Goal: Task Accomplishment & Management: Manage account settings

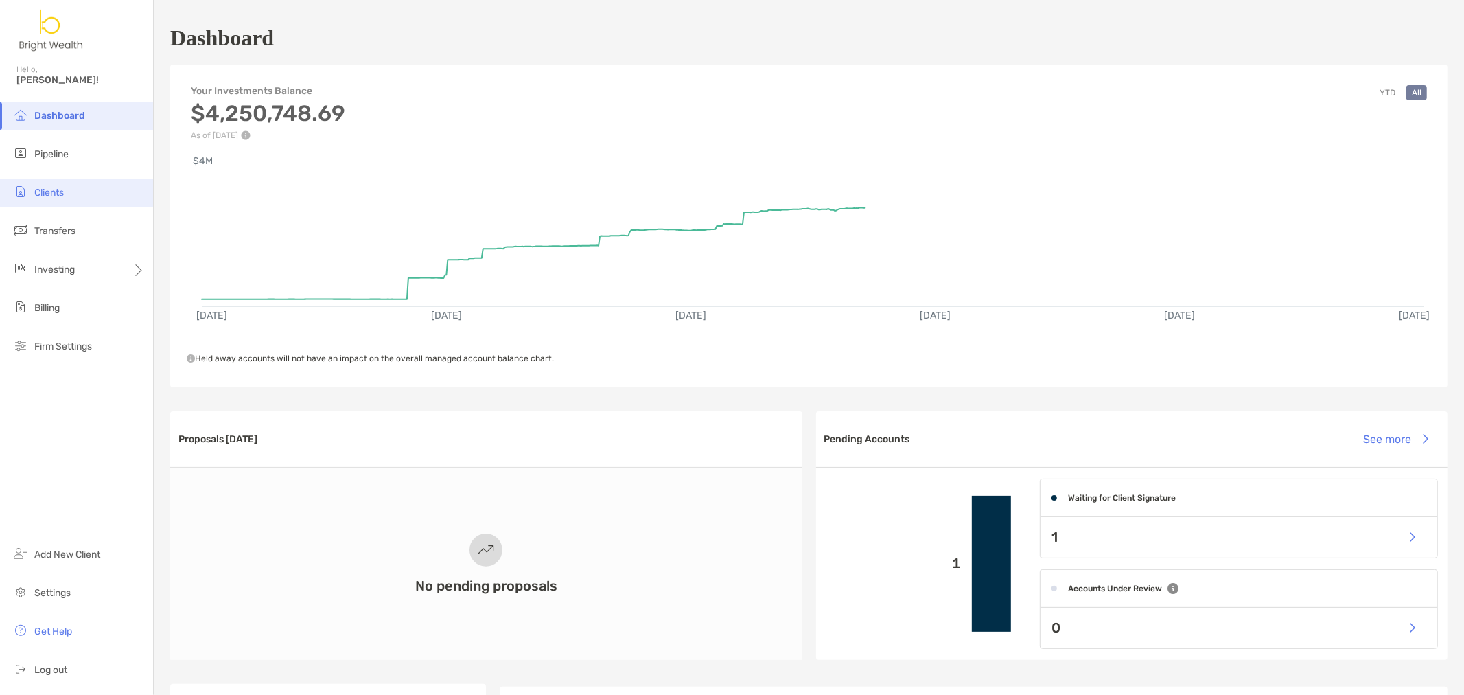
click at [58, 198] on li "Clients" at bounding box center [76, 192] width 153 height 27
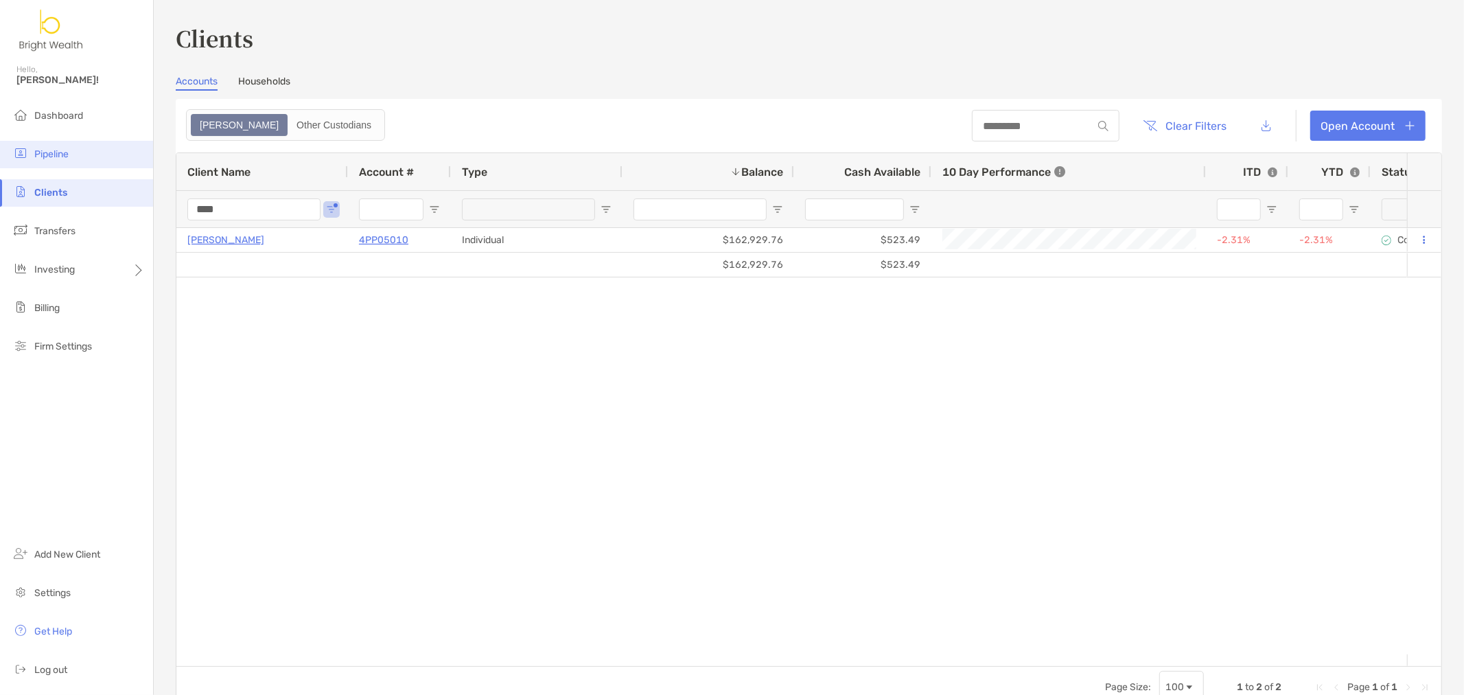
drag, startPoint x: 257, startPoint y: 203, endPoint x: 63, endPoint y: 150, distance: 200.9
click at [154, 191] on div "Clients Accounts Households Zoe Other Custodians Clear Filters Open Account 1 t…" at bounding box center [809, 347] width 1311 height 695
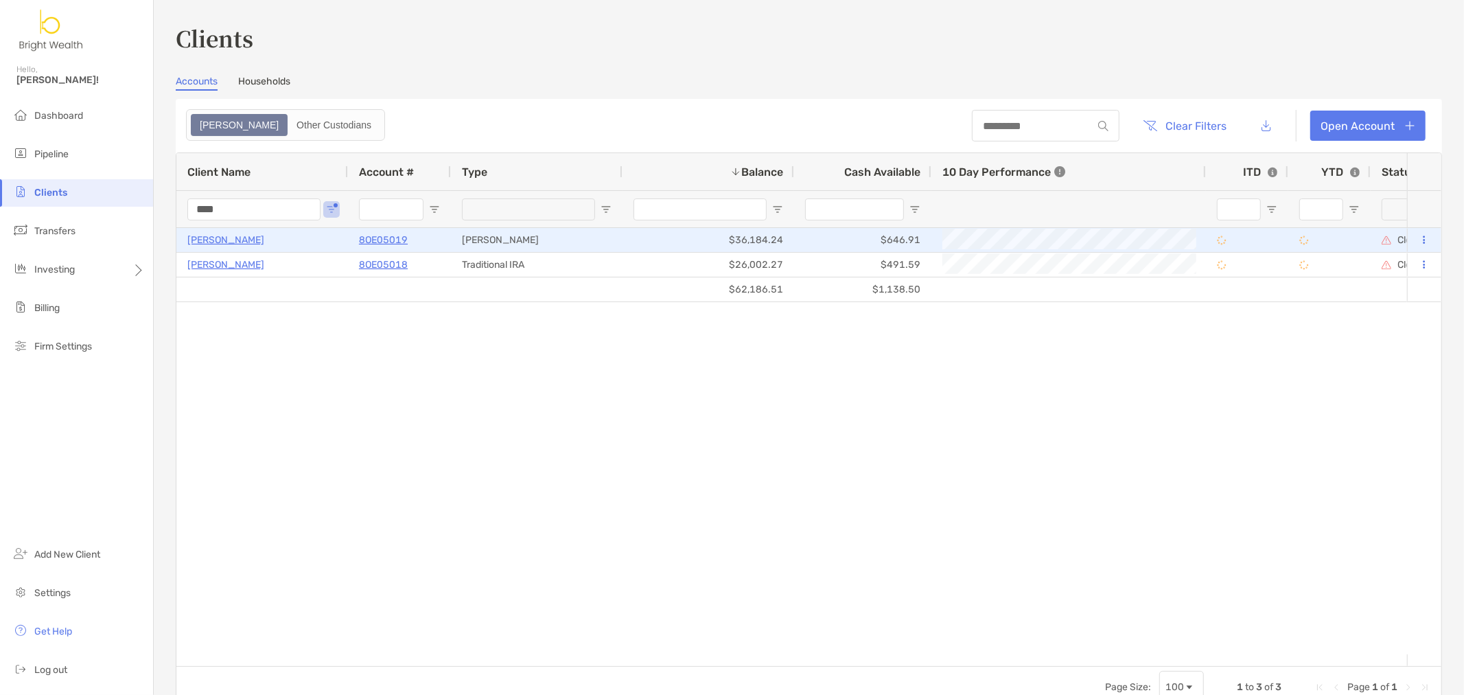
type input "****"
click at [1424, 243] on icon at bounding box center [1425, 239] width 2 height 9
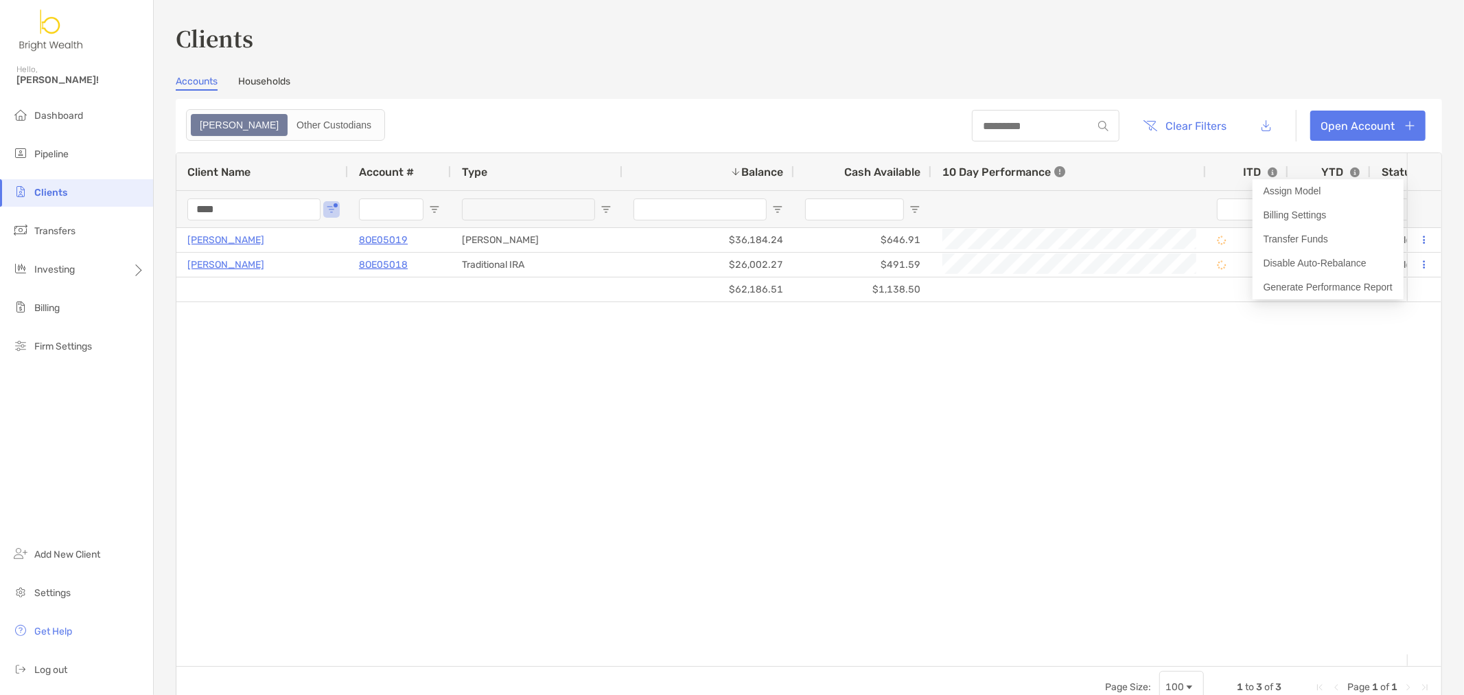
click at [715, 440] on div "$62,186.51 $1,138.50 Christopher Wong 8OE05019 Roth IRA $36,184.24 $646.91 Clos…" at bounding box center [791, 441] width 1231 height 426
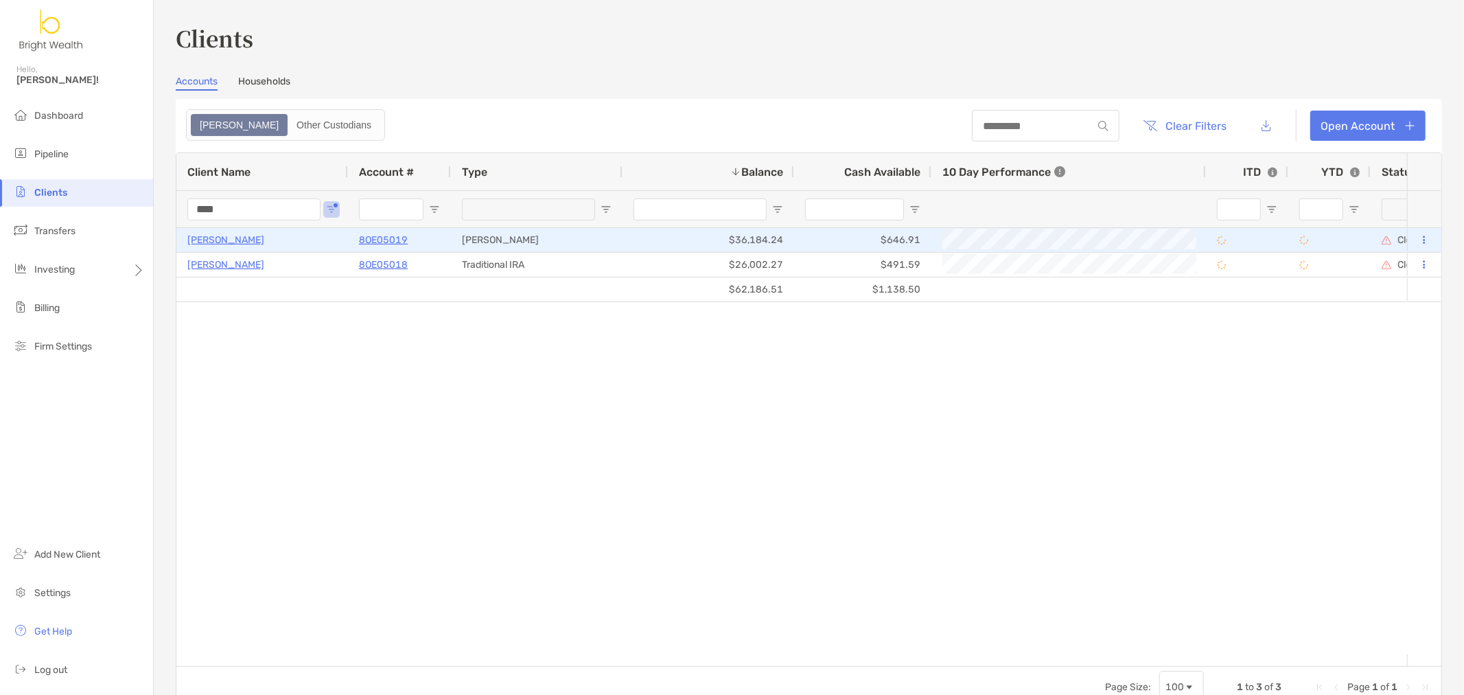
click at [250, 238] on p "[PERSON_NAME]" at bounding box center [225, 239] width 77 height 17
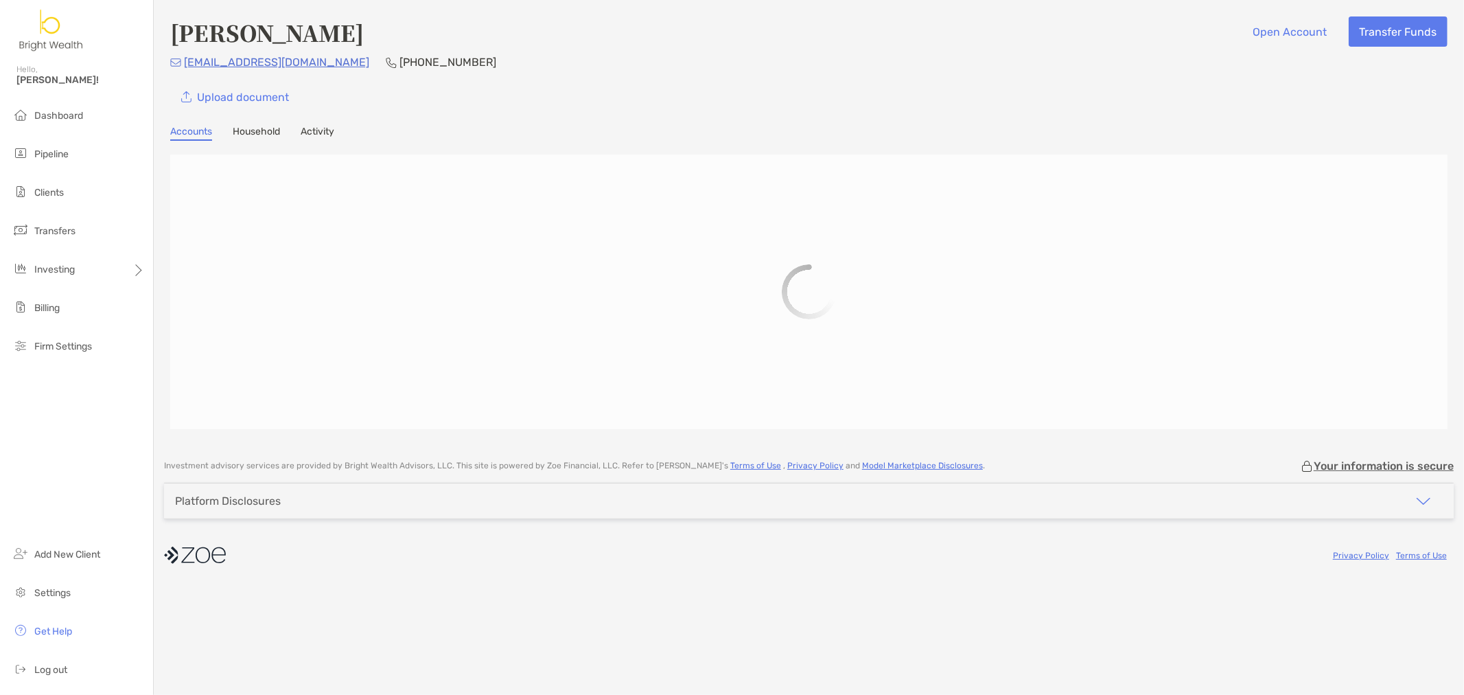
click at [264, 133] on link "Household" at bounding box center [256, 133] width 47 height 15
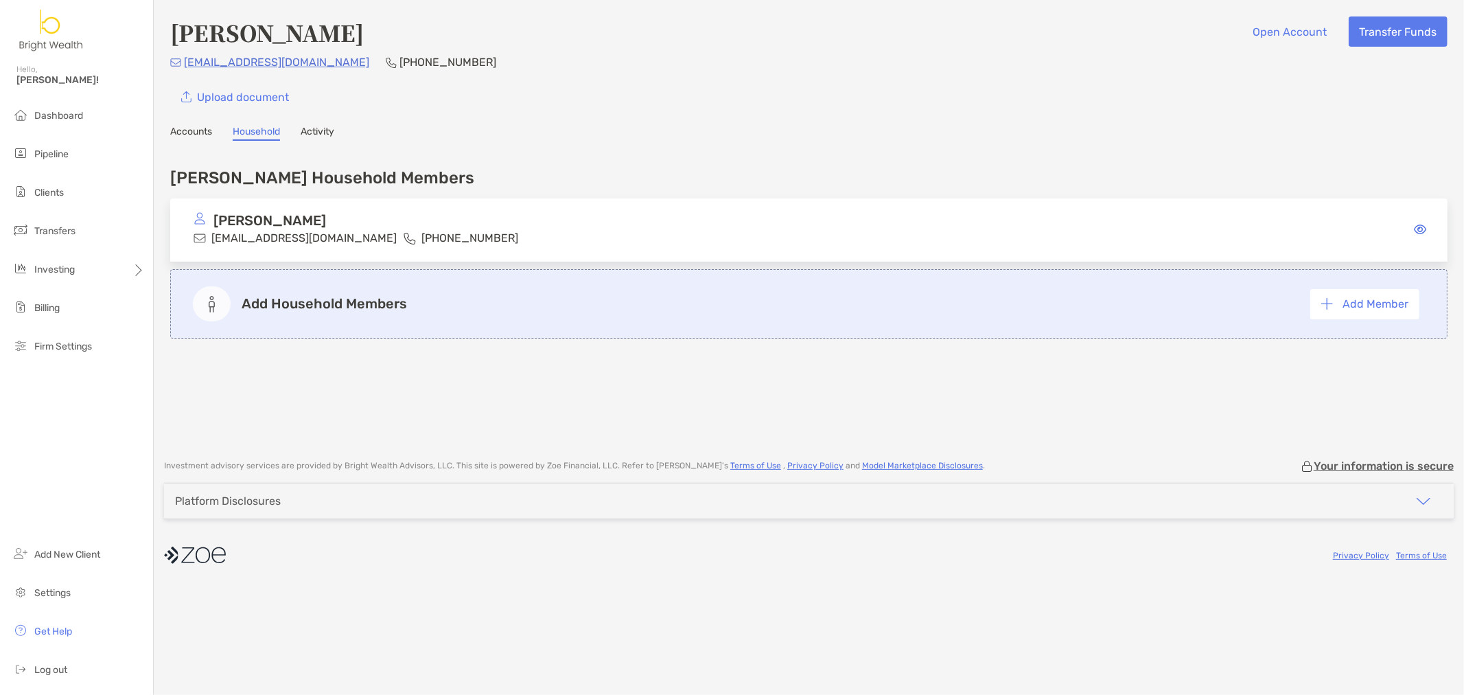
click at [1420, 235] on div at bounding box center [1396, 229] width 77 height 34
click at [1412, 223] on div at bounding box center [1396, 229] width 77 height 13
click at [602, 224] on div "Christopher Wong cdwong5@gmail.com (626) 757-8095" at bounding box center [809, 230] width 1278 height 64
drag, startPoint x: 300, startPoint y: 127, endPoint x: 310, endPoint y: 128, distance: 10.3
click at [301, 127] on div "Accounts Household Activity" at bounding box center [809, 133] width 1278 height 15
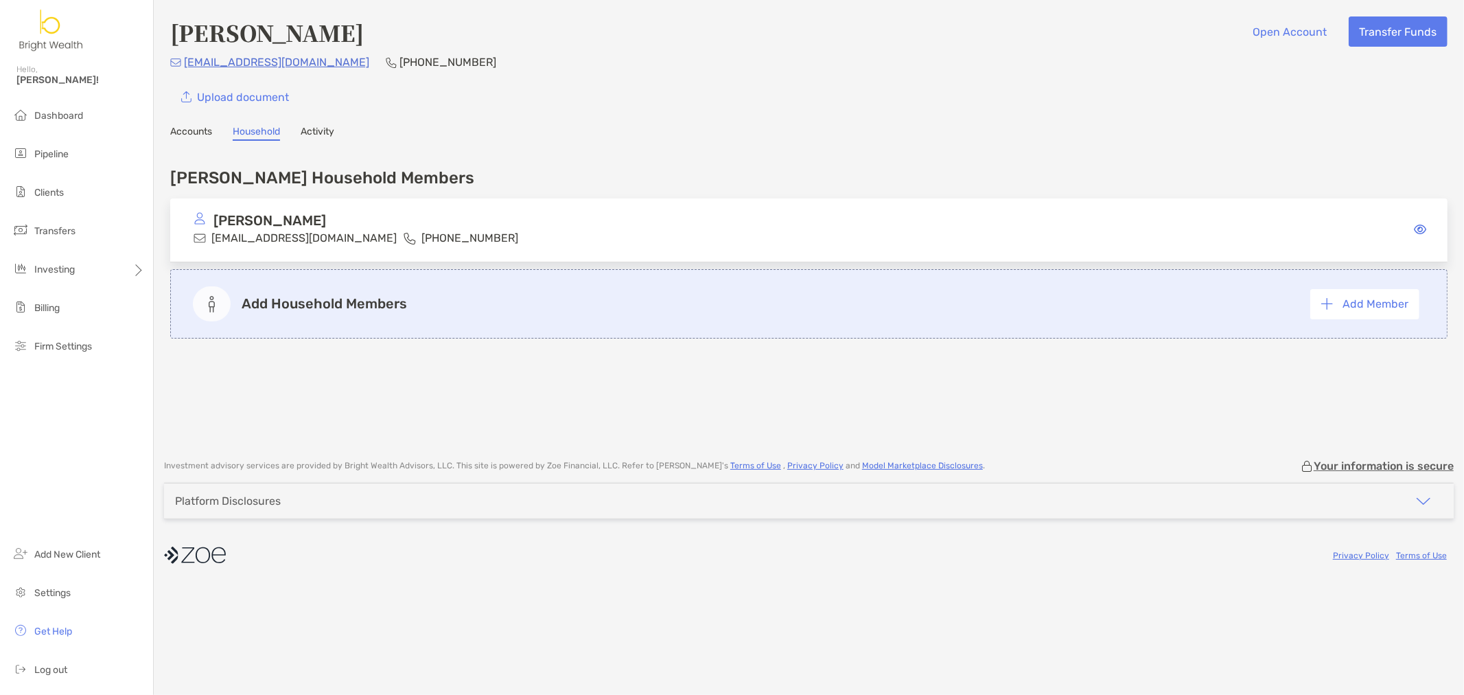
click at [317, 128] on link "Activity" at bounding box center [318, 133] width 34 height 15
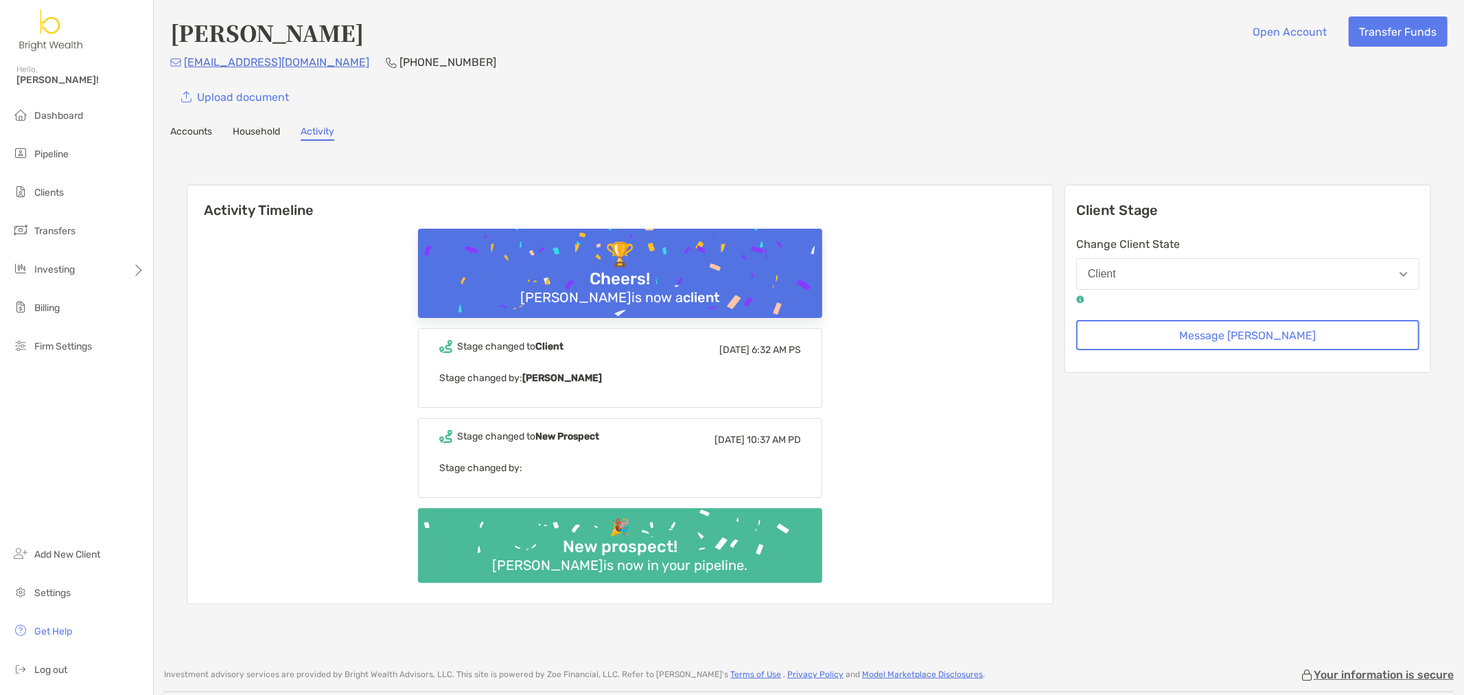
click at [1199, 286] on button "Client" at bounding box center [1248, 274] width 343 height 32
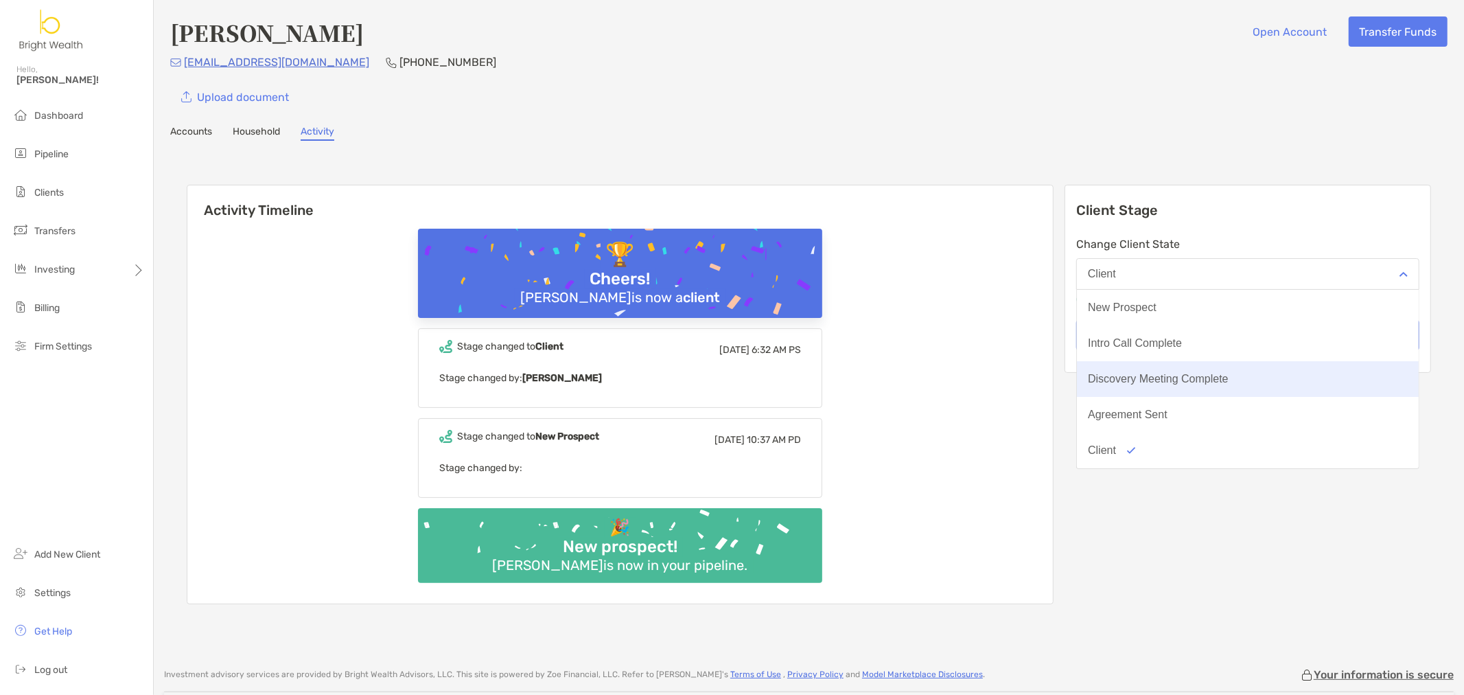
scroll to position [106, 0]
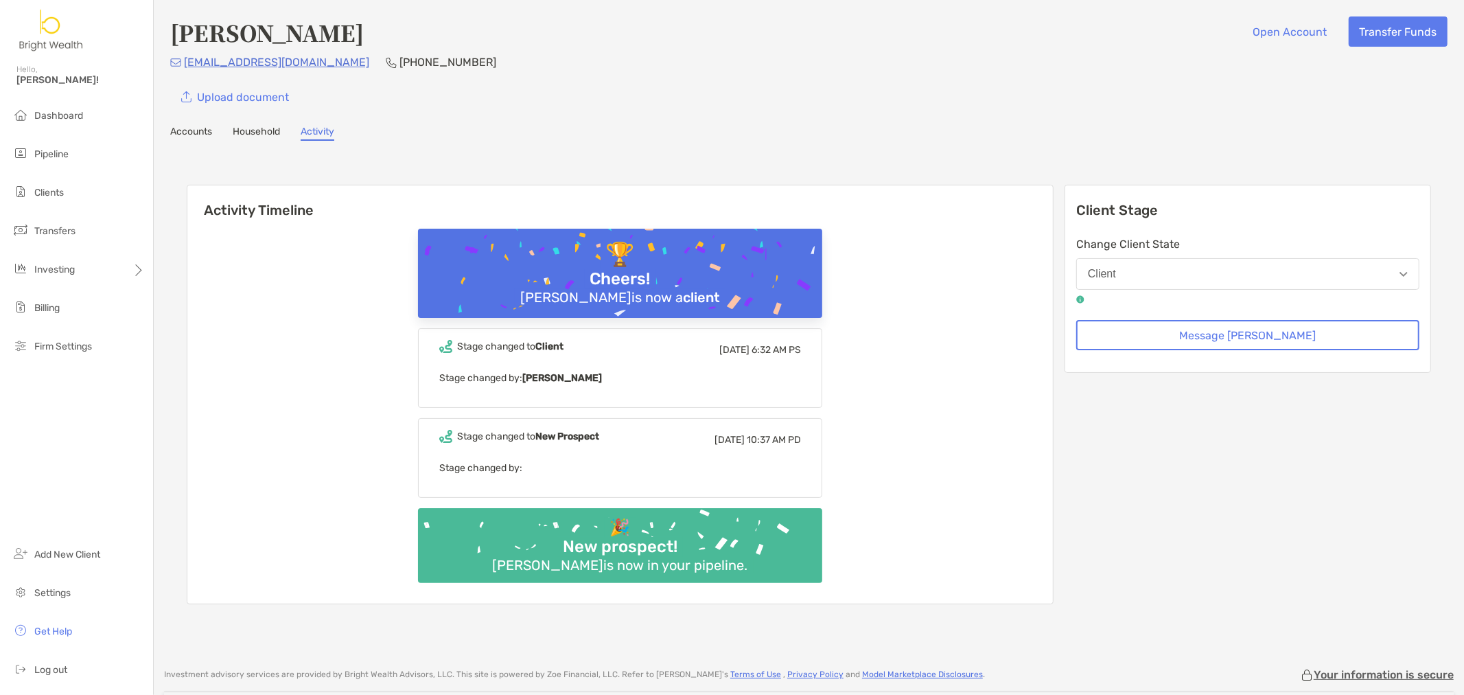
click at [919, 133] on div "Accounts Household Activity" at bounding box center [809, 133] width 1278 height 15
click at [246, 134] on link "Household" at bounding box center [256, 133] width 47 height 15
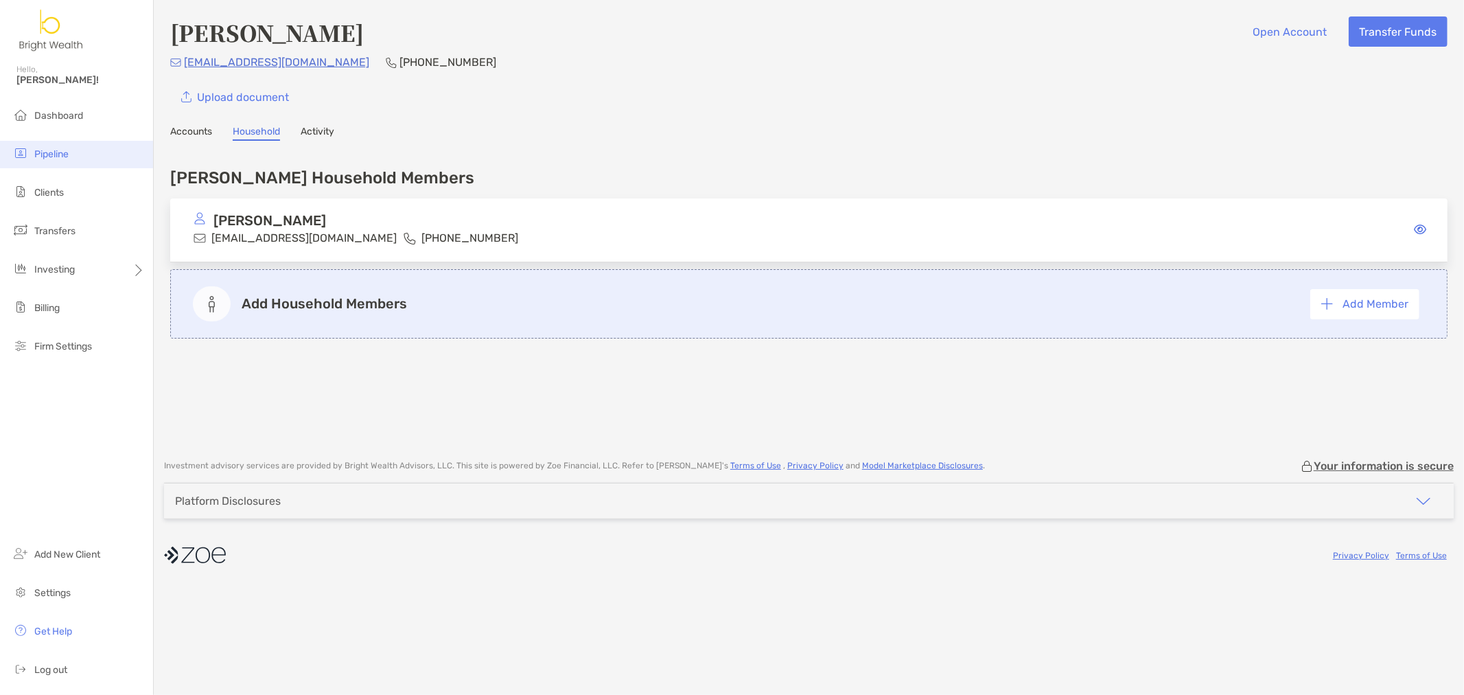
click at [58, 161] on li "Pipeline" at bounding box center [76, 154] width 153 height 27
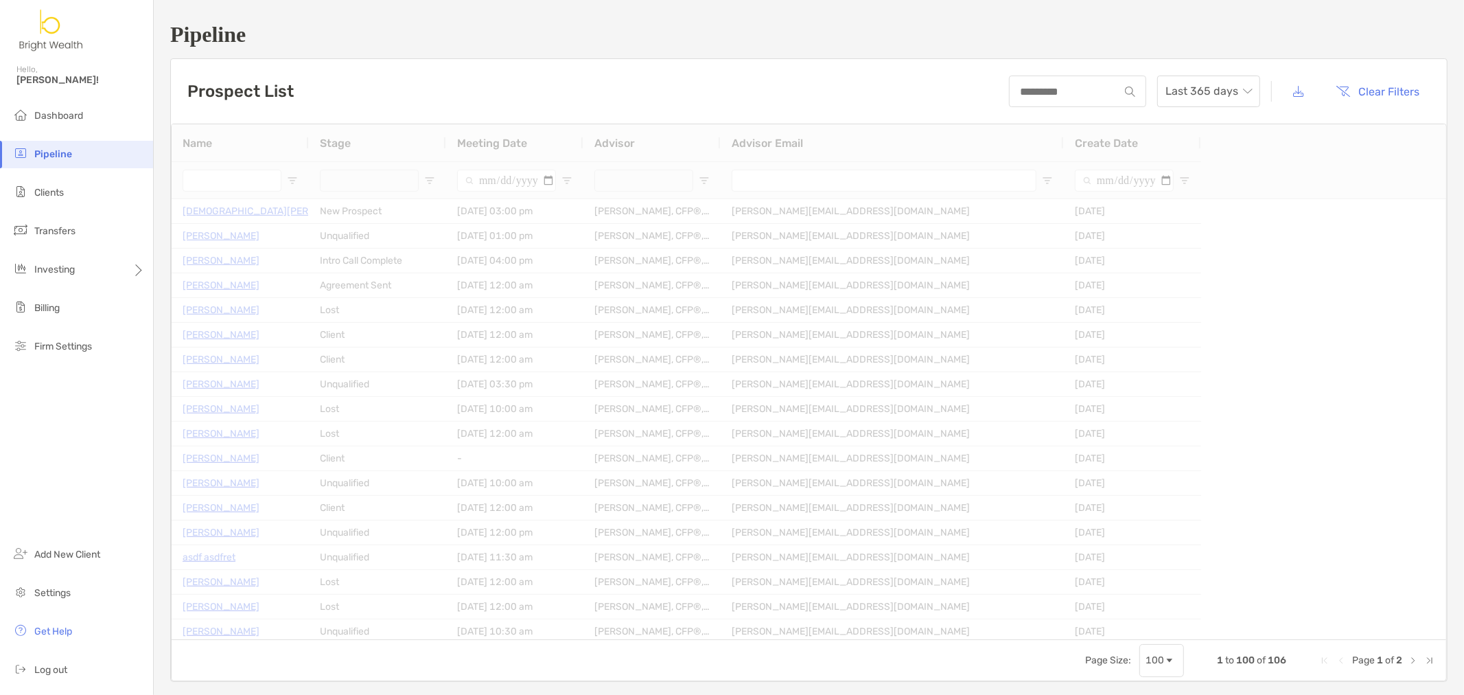
type input "*****"
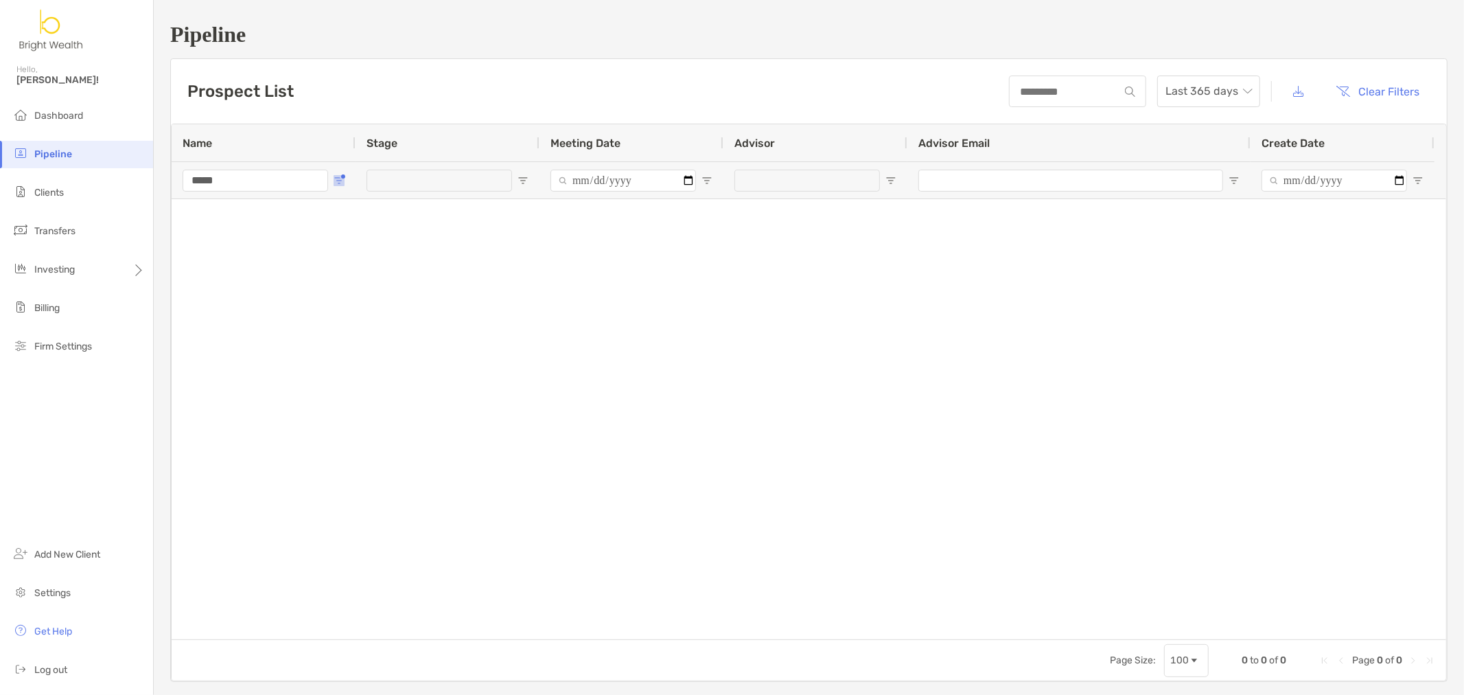
click at [334, 177] on span "Open Filter Menu" at bounding box center [339, 180] width 11 height 11
drag, startPoint x: 403, startPoint y: 252, endPoint x: 255, endPoint y: 240, distance: 148.1
click at [255, 240] on div "Name Stage Meeting Date Advisor Advisor Email Create Date ***** Page Size: 100 …" at bounding box center [809, 402] width 1276 height 557
type input "****"
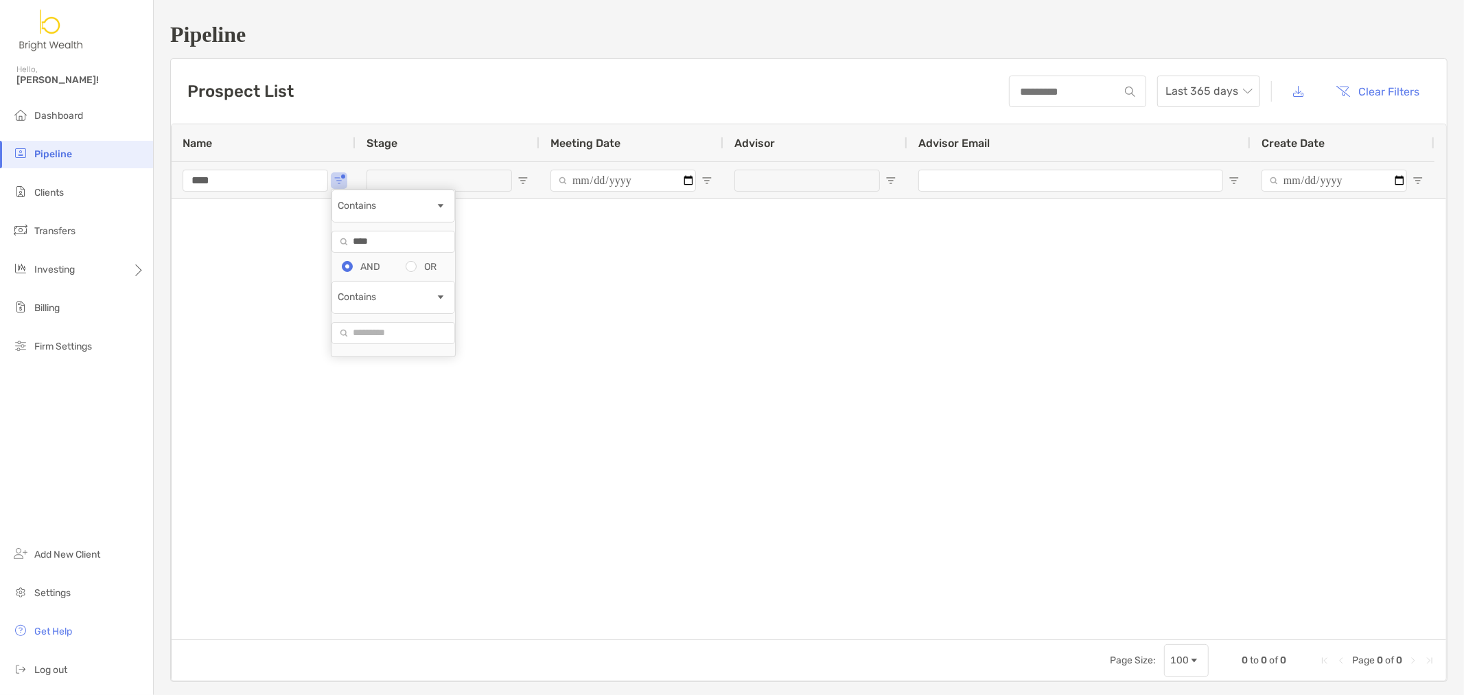
drag, startPoint x: 816, startPoint y: 326, endPoint x: 985, endPoint y: 243, distance: 188.2
click at [818, 325] on div at bounding box center [809, 419] width 1275 height 440
click at [1205, 96] on span "Last 365 days" at bounding box center [1209, 91] width 87 height 30
click at [1202, 245] on div "2023" at bounding box center [1200, 243] width 81 height 17
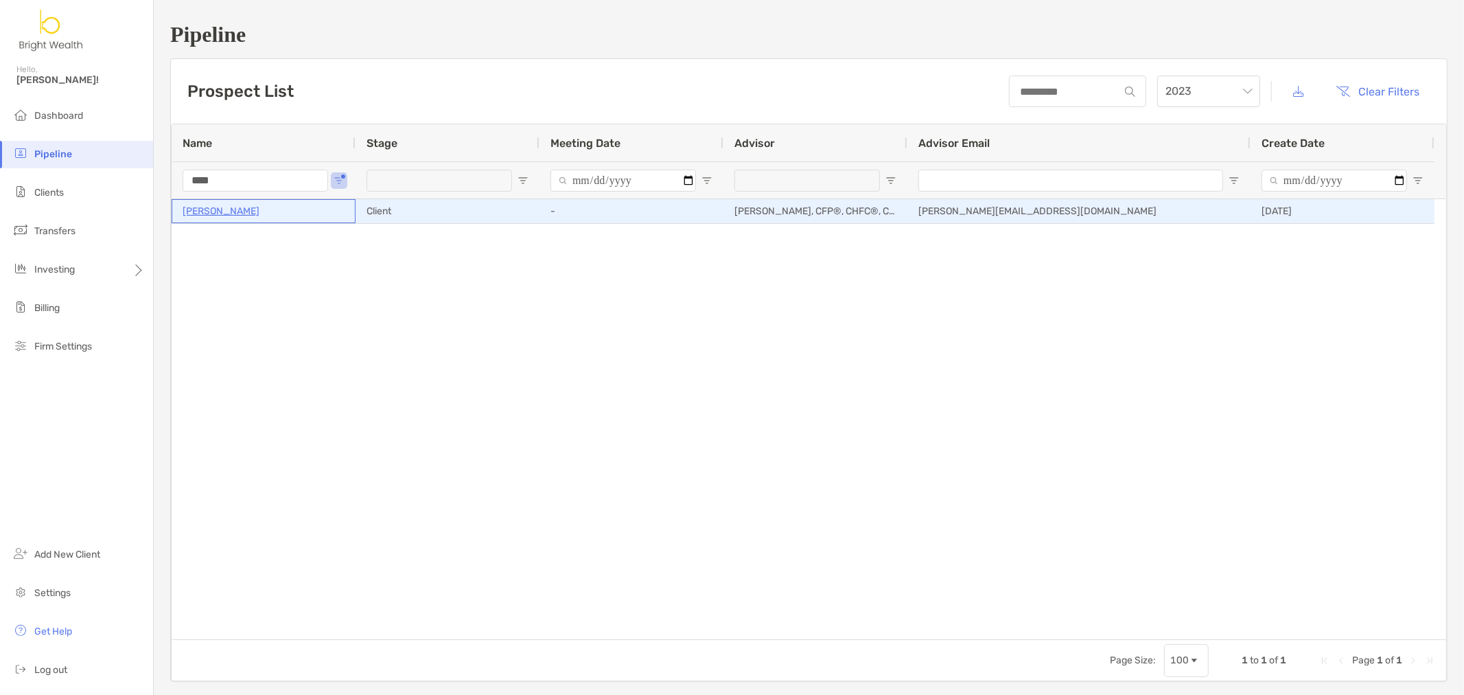
click at [201, 211] on p "[PERSON_NAME]" at bounding box center [221, 211] width 77 height 17
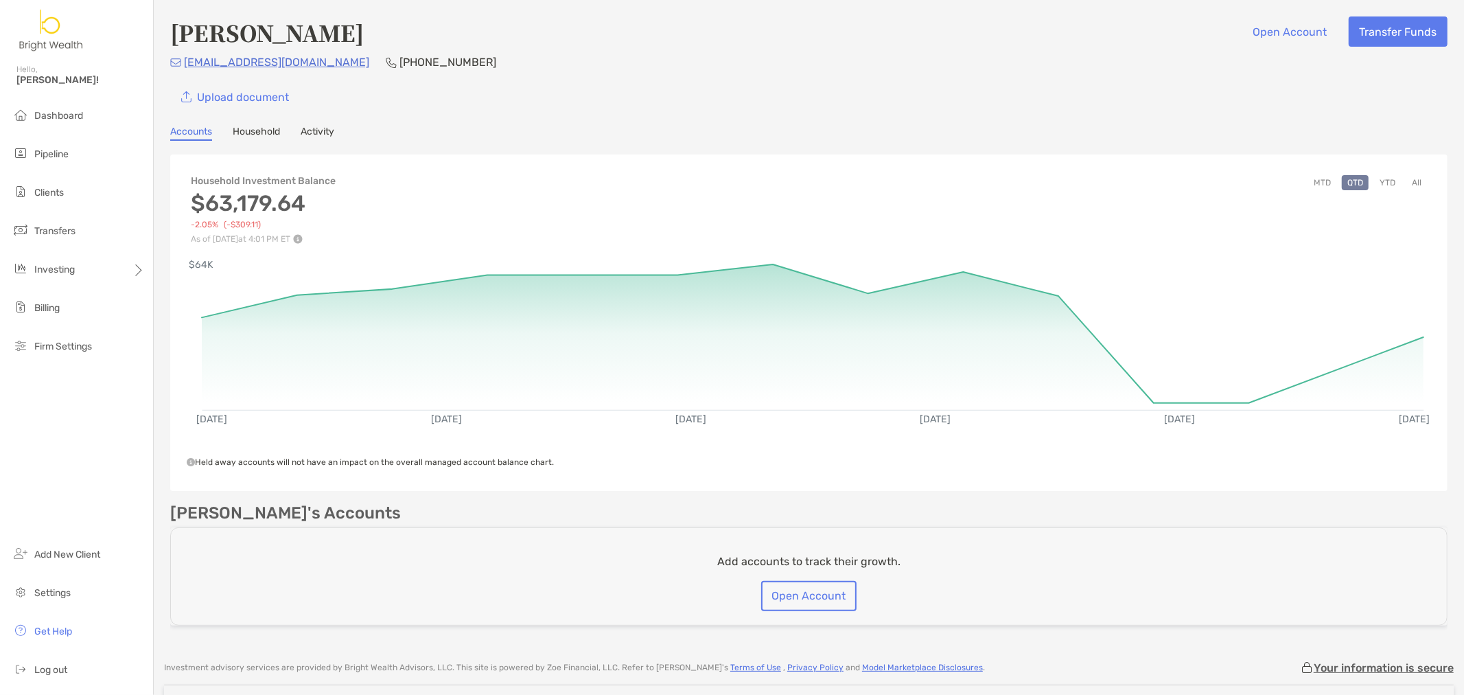
click at [258, 127] on link "Household" at bounding box center [256, 133] width 47 height 15
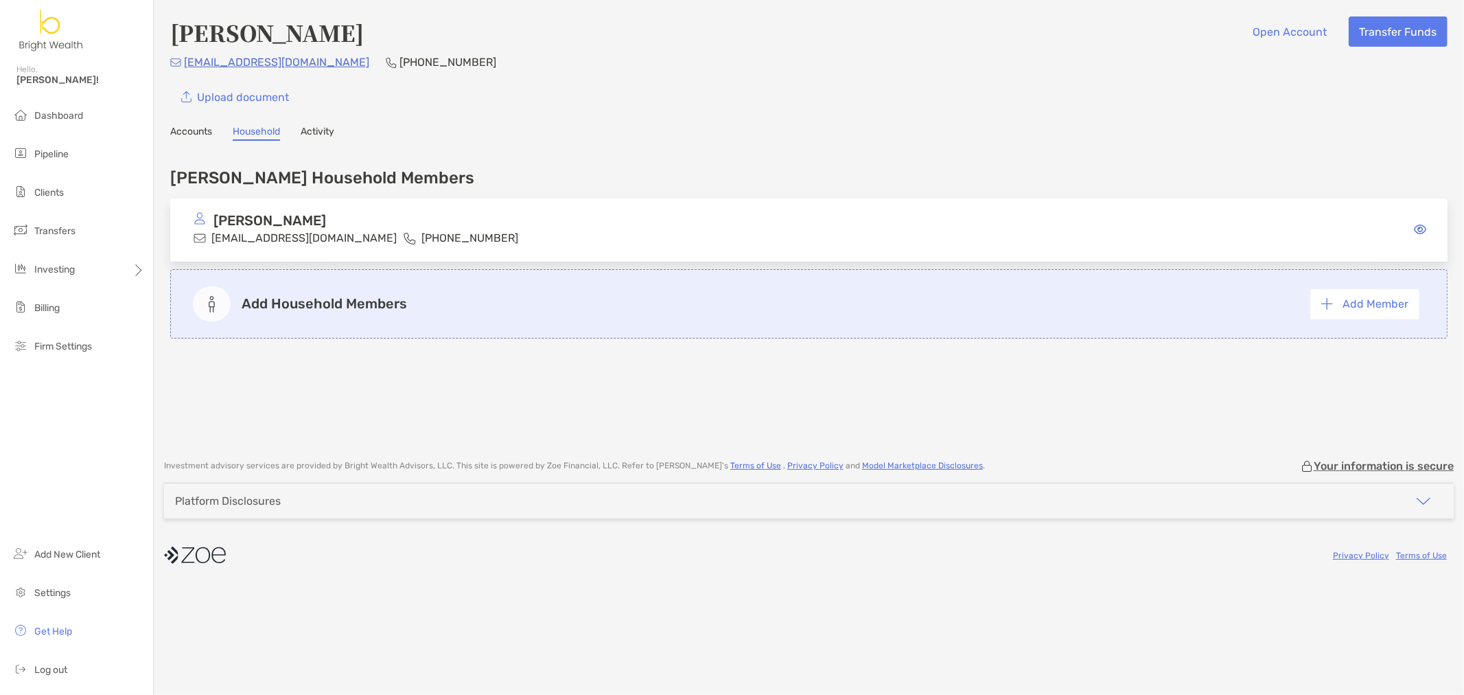
click at [235, 229] on p "[EMAIL_ADDRESS][DOMAIN_NAME]" at bounding box center [303, 237] width 185 height 17
click at [264, 213] on p "[PERSON_NAME]" at bounding box center [270, 220] width 113 height 17
click at [264, 214] on p "[PERSON_NAME]" at bounding box center [270, 220] width 113 height 17
drag, startPoint x: 440, startPoint y: 218, endPoint x: 495, endPoint y: 215, distance: 55.0
click at [450, 218] on div "[PERSON_NAME]" at bounding box center [400, 220] width 413 height 17
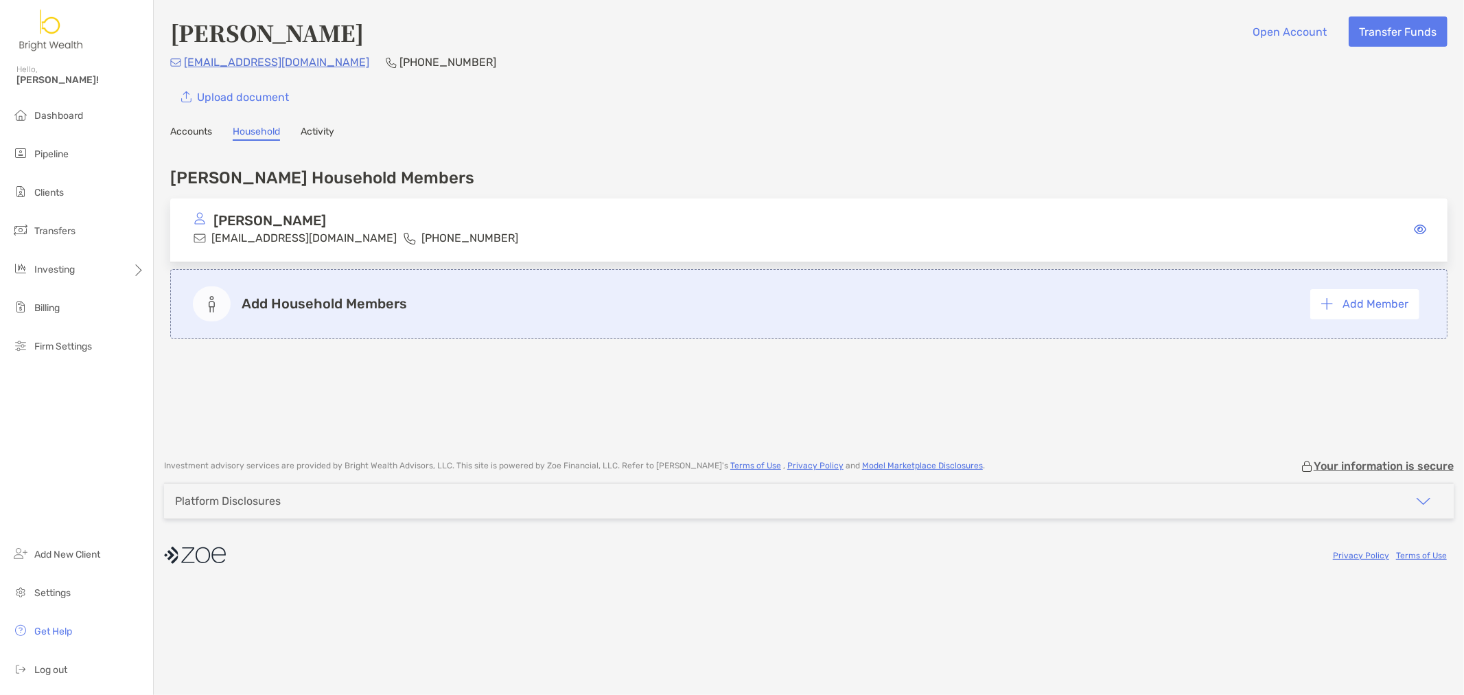
click at [1421, 232] on span at bounding box center [1420, 229] width 12 height 13
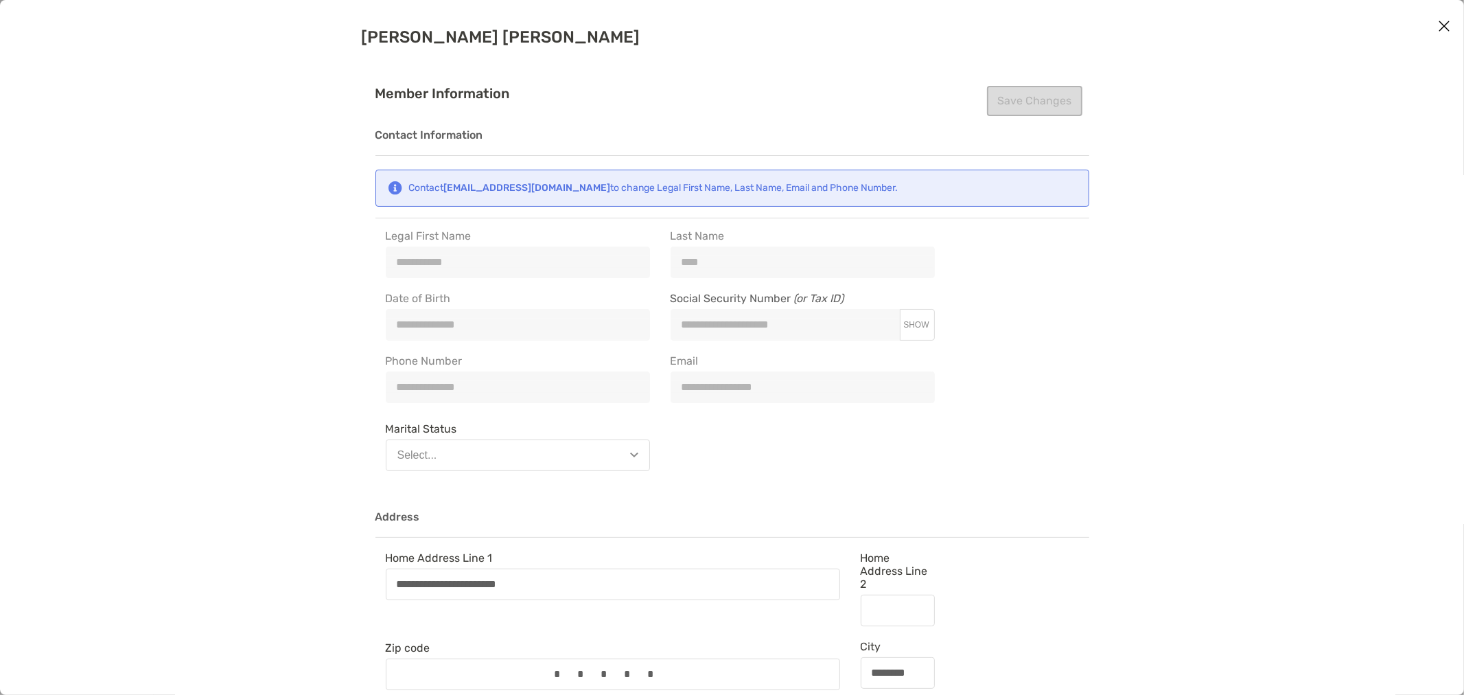
type input "**********"
click at [1436, 24] on button "Close modal" at bounding box center [1444, 26] width 21 height 21
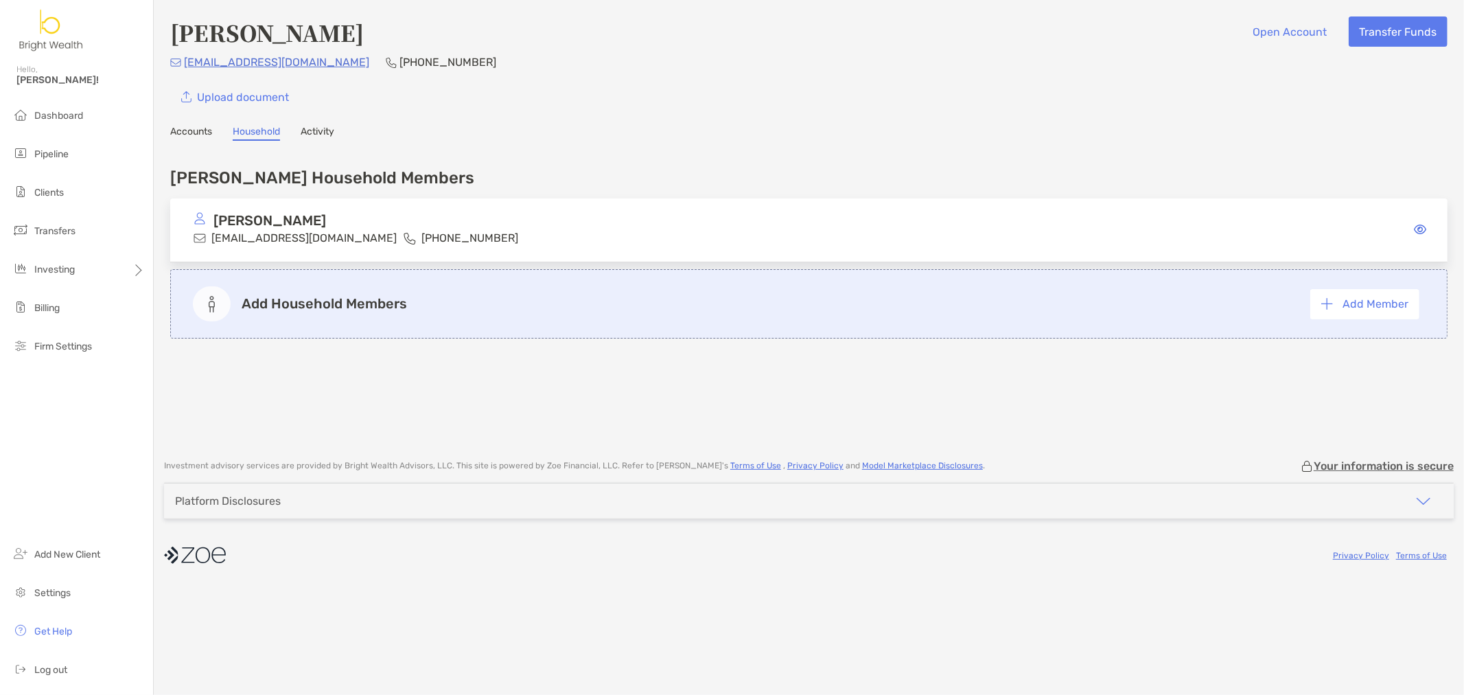
drag, startPoint x: 338, startPoint y: 125, endPoint x: 330, endPoint y: 129, distance: 9.2
click at [335, 126] on div "Accounts Household Activity" at bounding box center [809, 133] width 1278 height 15
click at [327, 130] on link "Activity" at bounding box center [318, 133] width 34 height 15
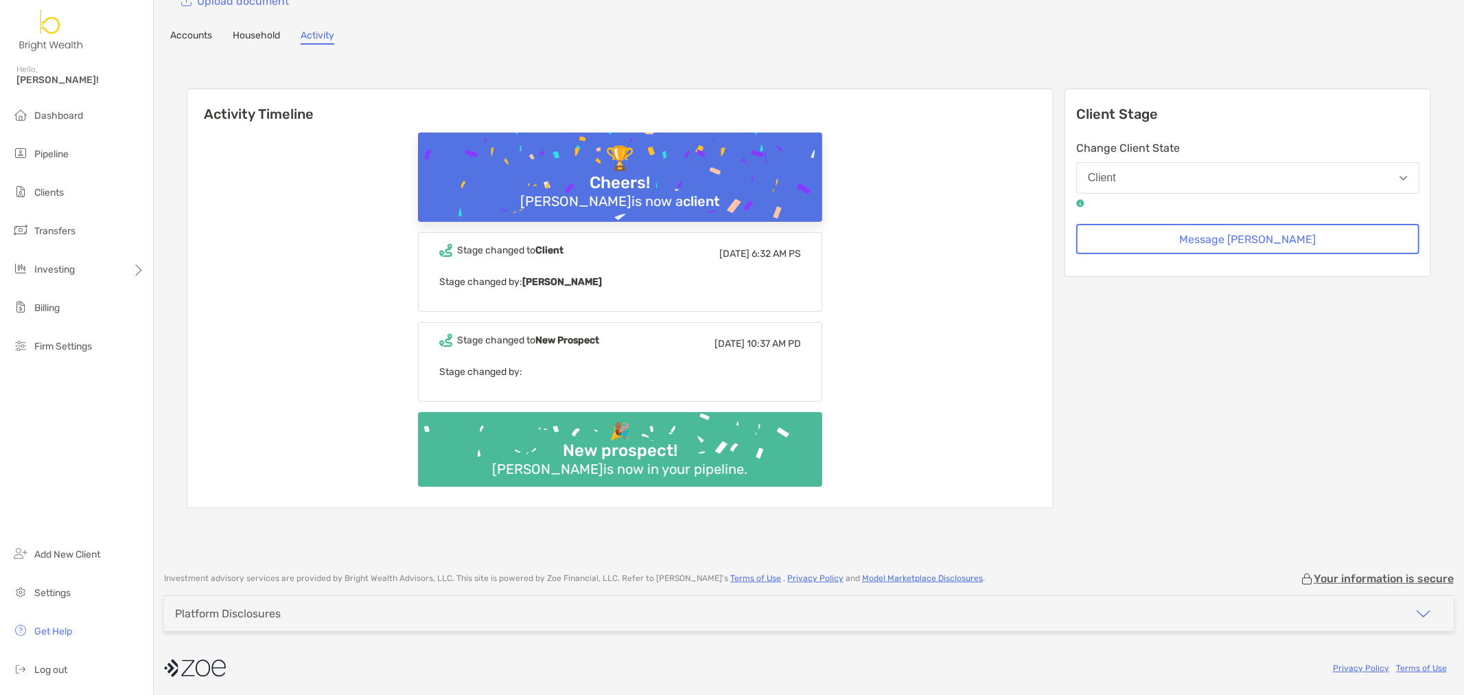
scroll to position [97, 0]
click at [1165, 162] on button "Client" at bounding box center [1248, 177] width 343 height 32
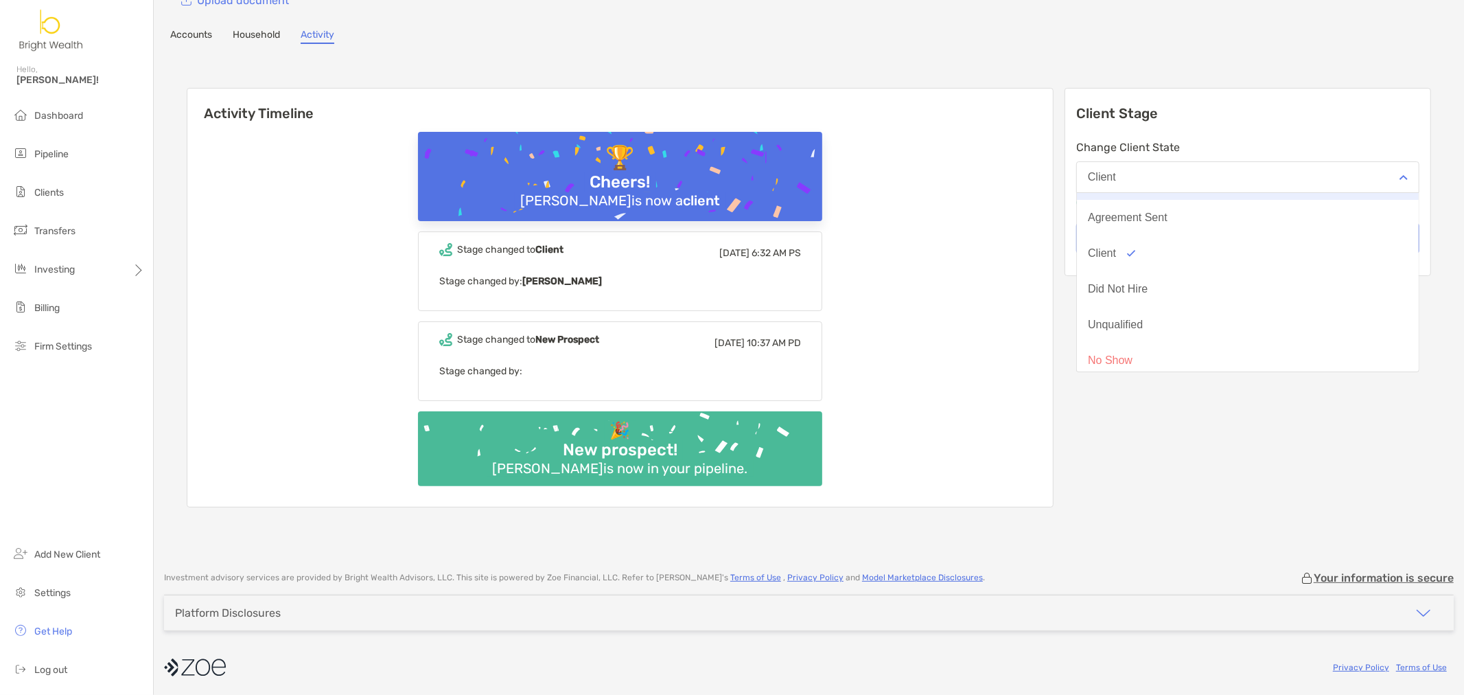
scroll to position [106, 0]
click at [1031, 380] on div "🏆 Cheers! [PERSON_NAME] is now a client Stage changed to Client [DATE] 6:32 AM …" at bounding box center [620, 314] width 866 height 385
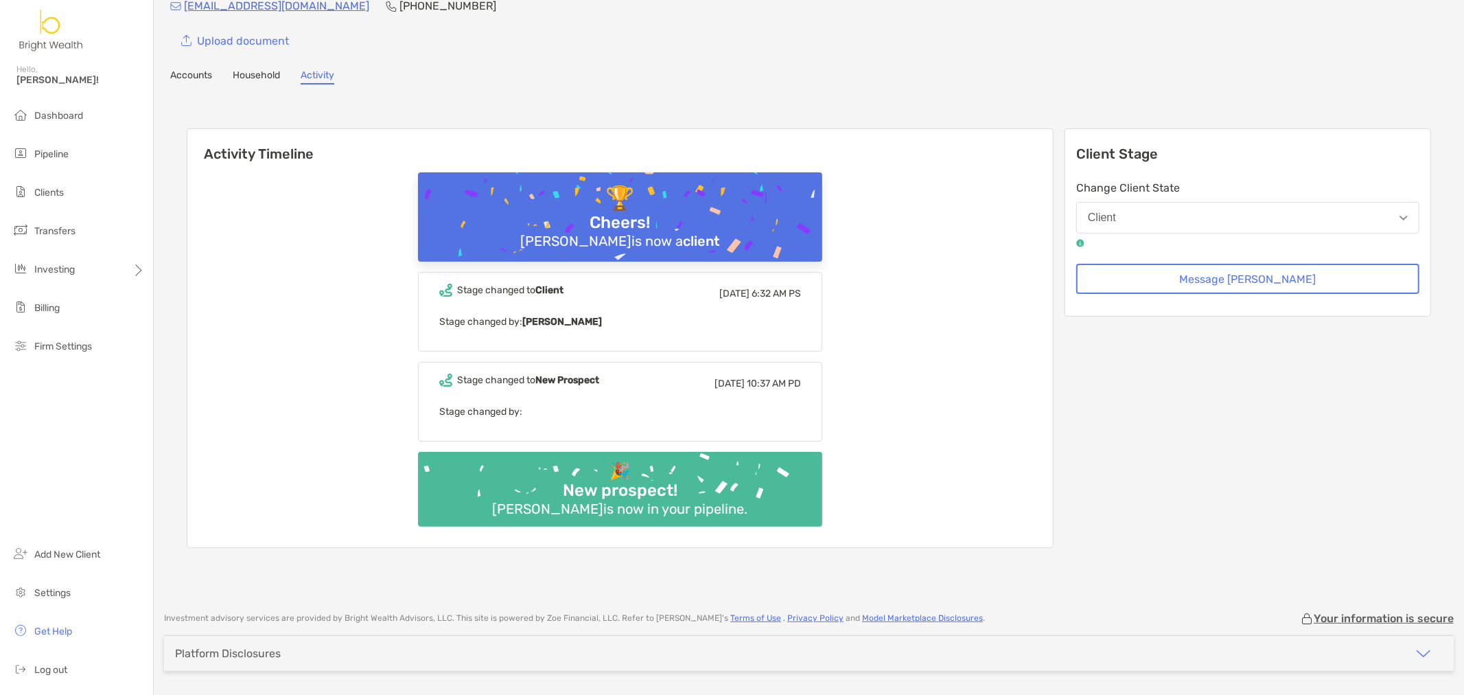
scroll to position [21, 0]
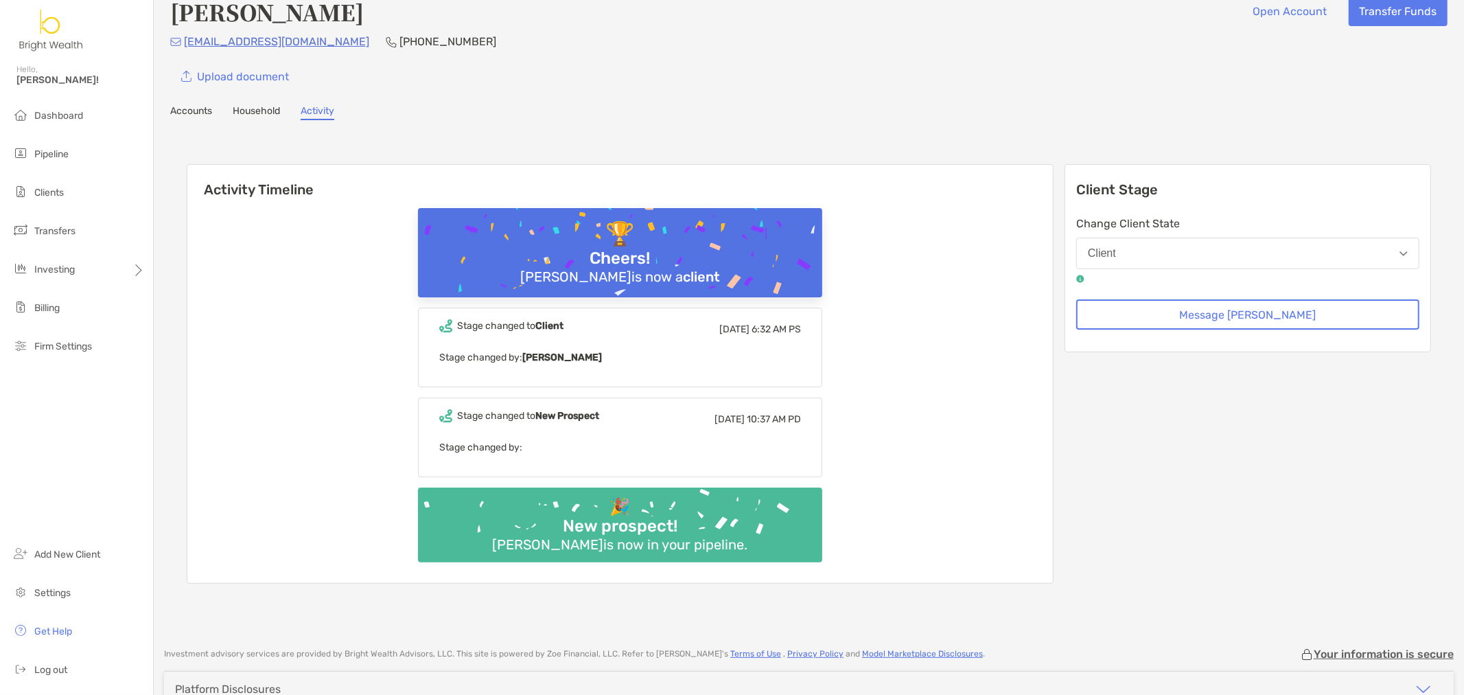
click at [1197, 242] on button "Client" at bounding box center [1248, 254] width 343 height 32
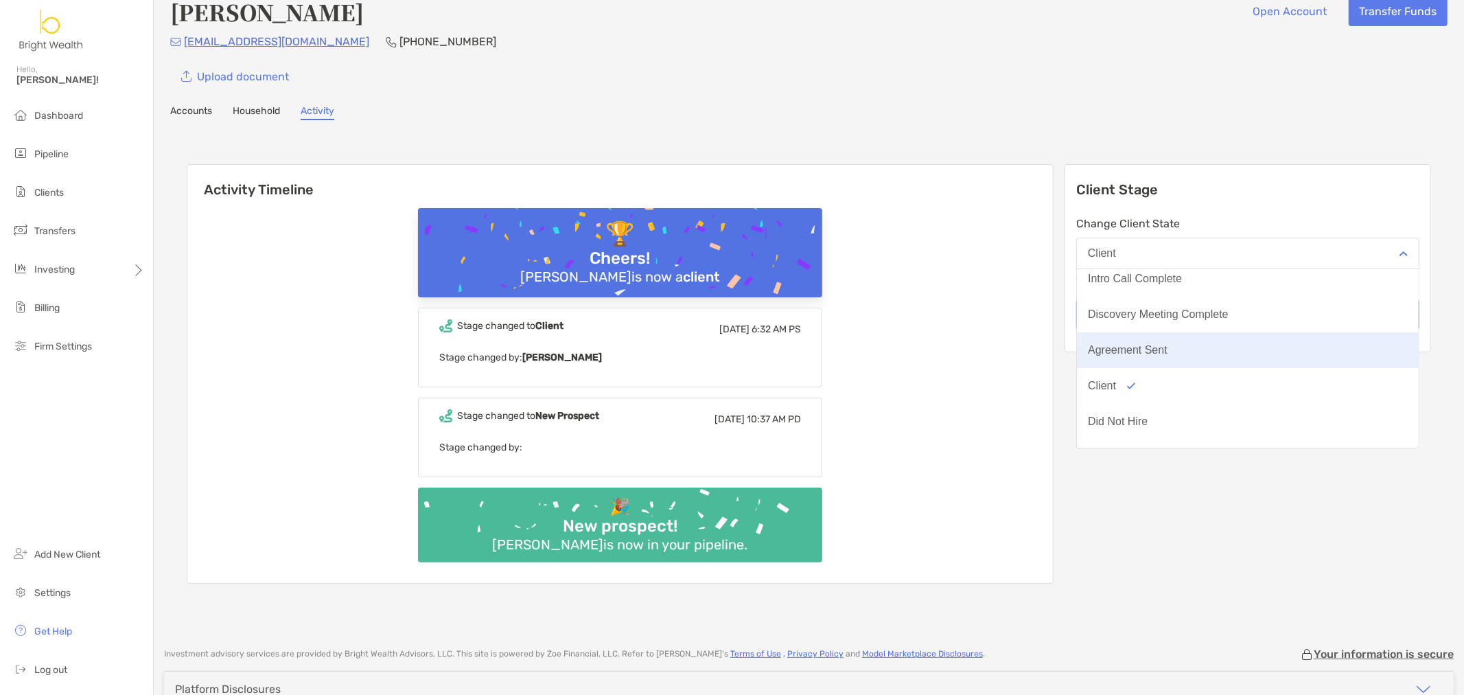
scroll to position [106, 0]
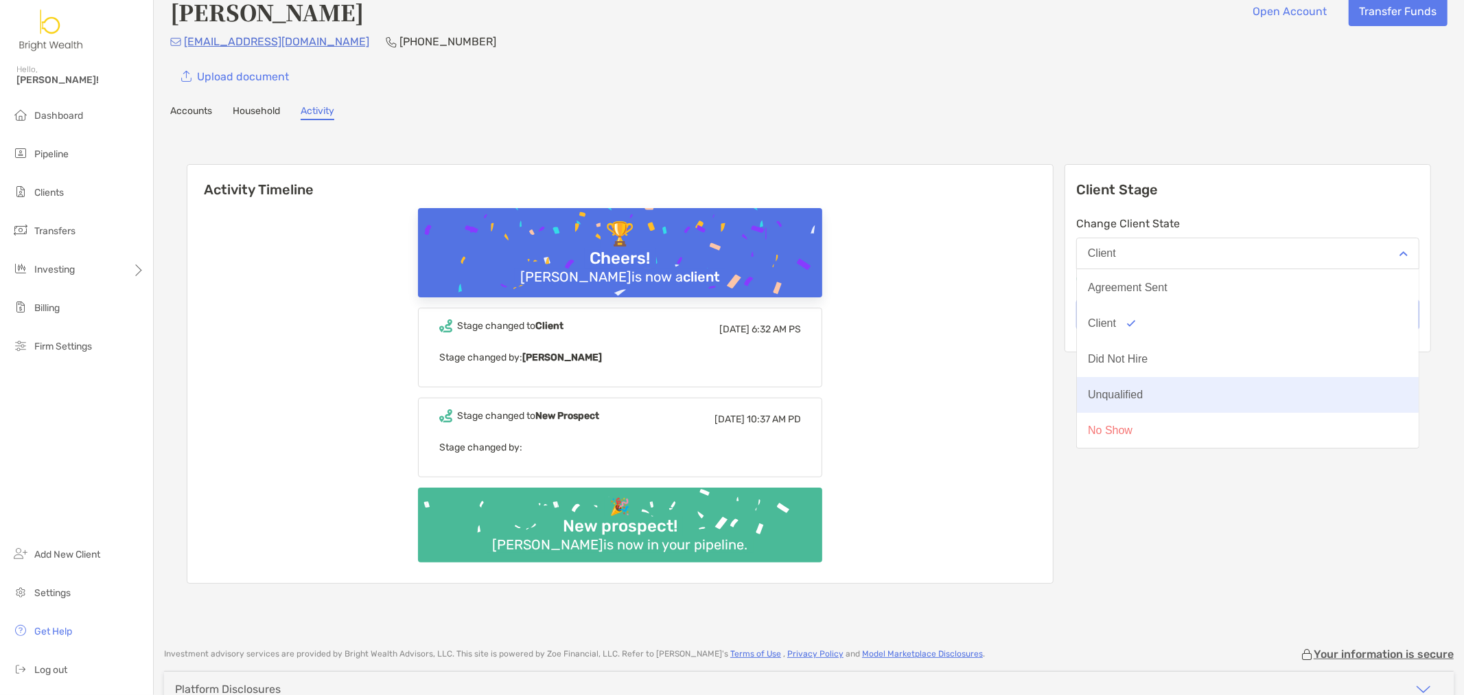
click at [1229, 389] on button "Unqualified" at bounding box center [1248, 395] width 342 height 36
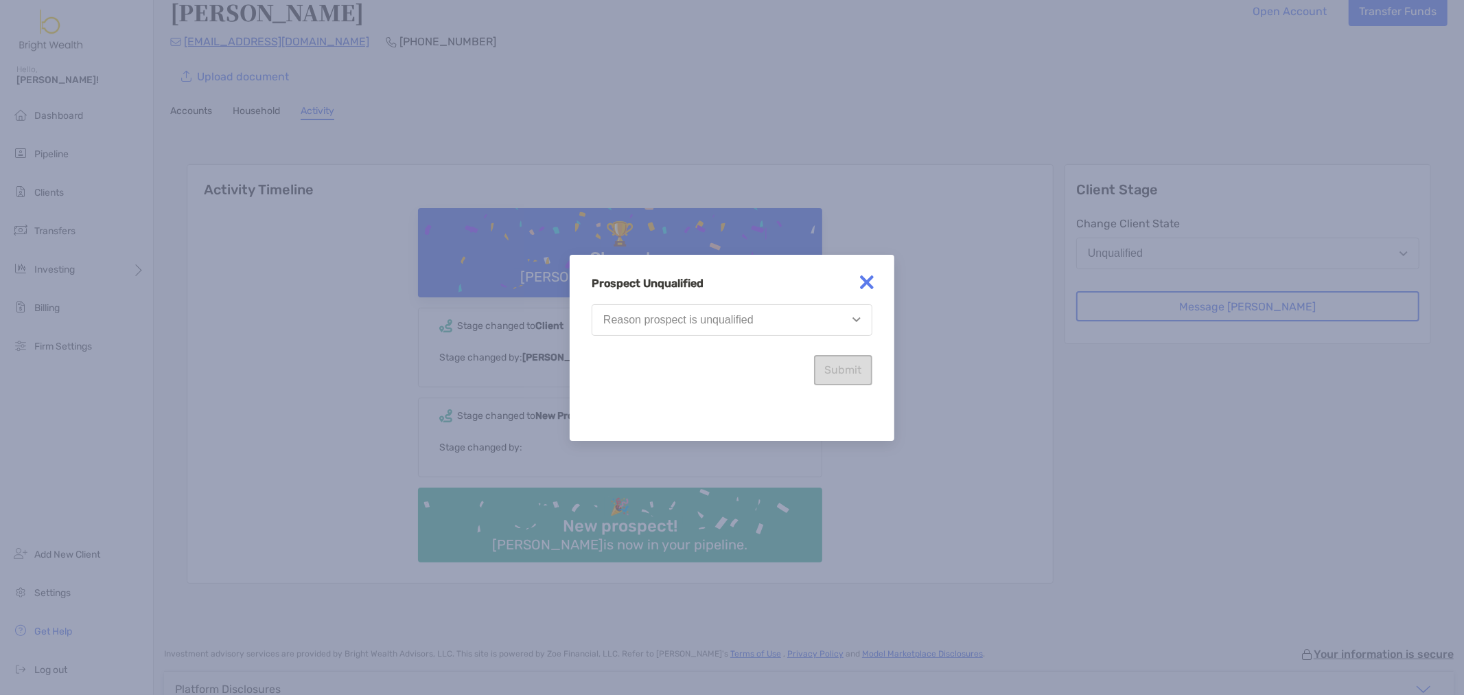
click at [778, 319] on button "Reason prospect is unqualified" at bounding box center [732, 320] width 281 height 32
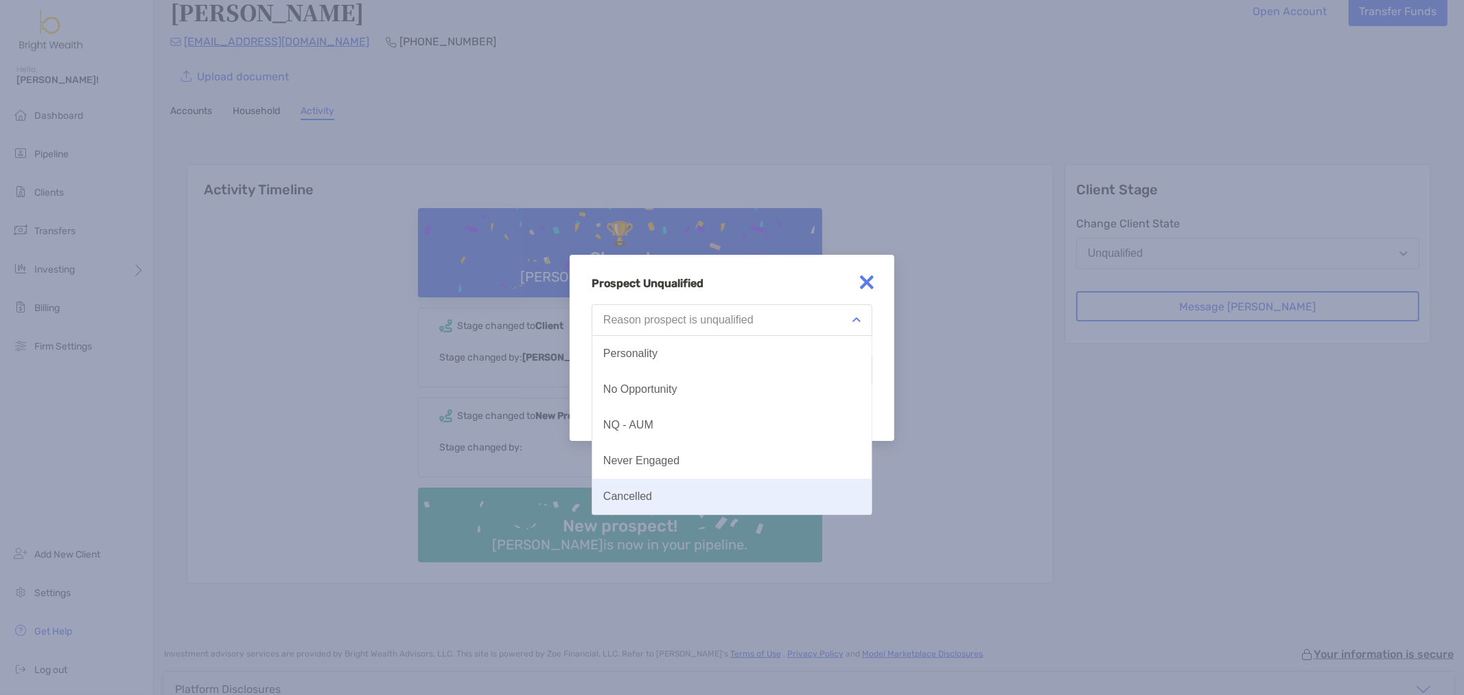
click at [808, 484] on button "Cancelled" at bounding box center [732, 497] width 279 height 36
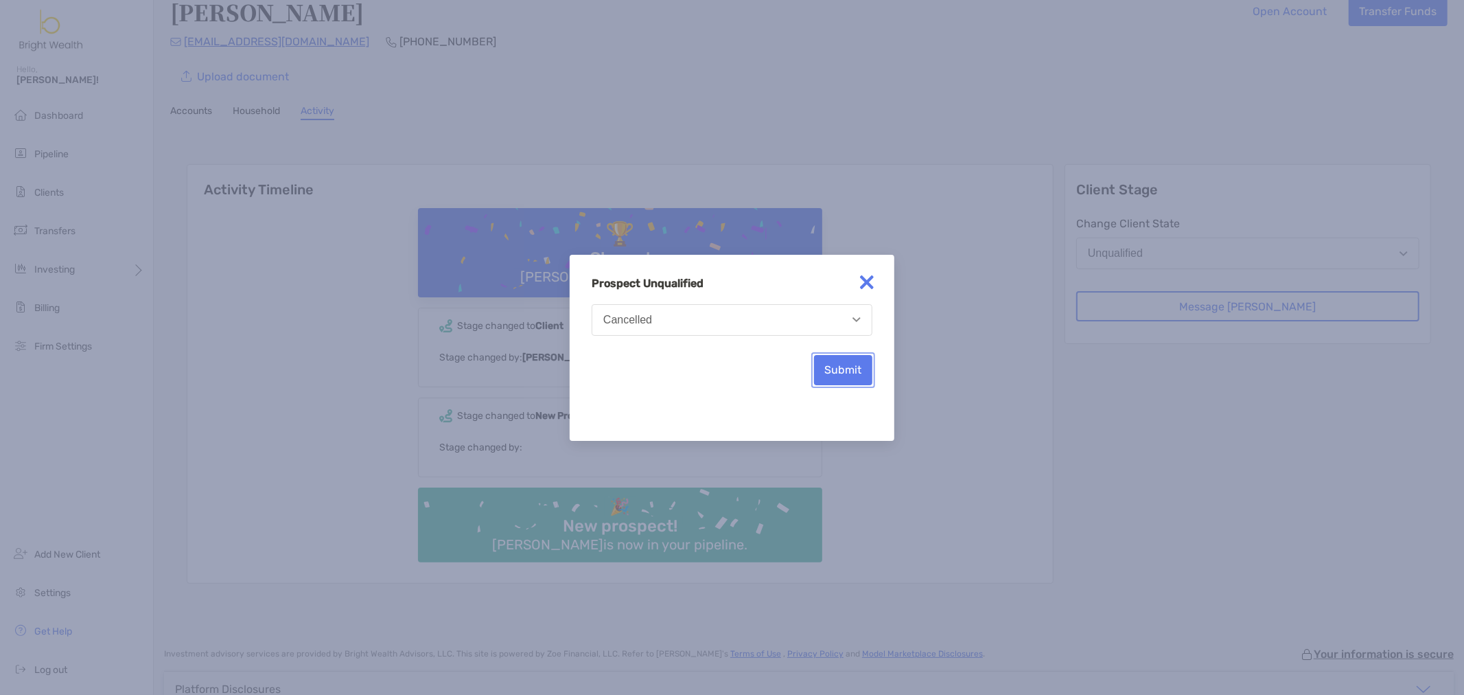
click at [853, 367] on button "Submit" at bounding box center [843, 370] width 58 height 30
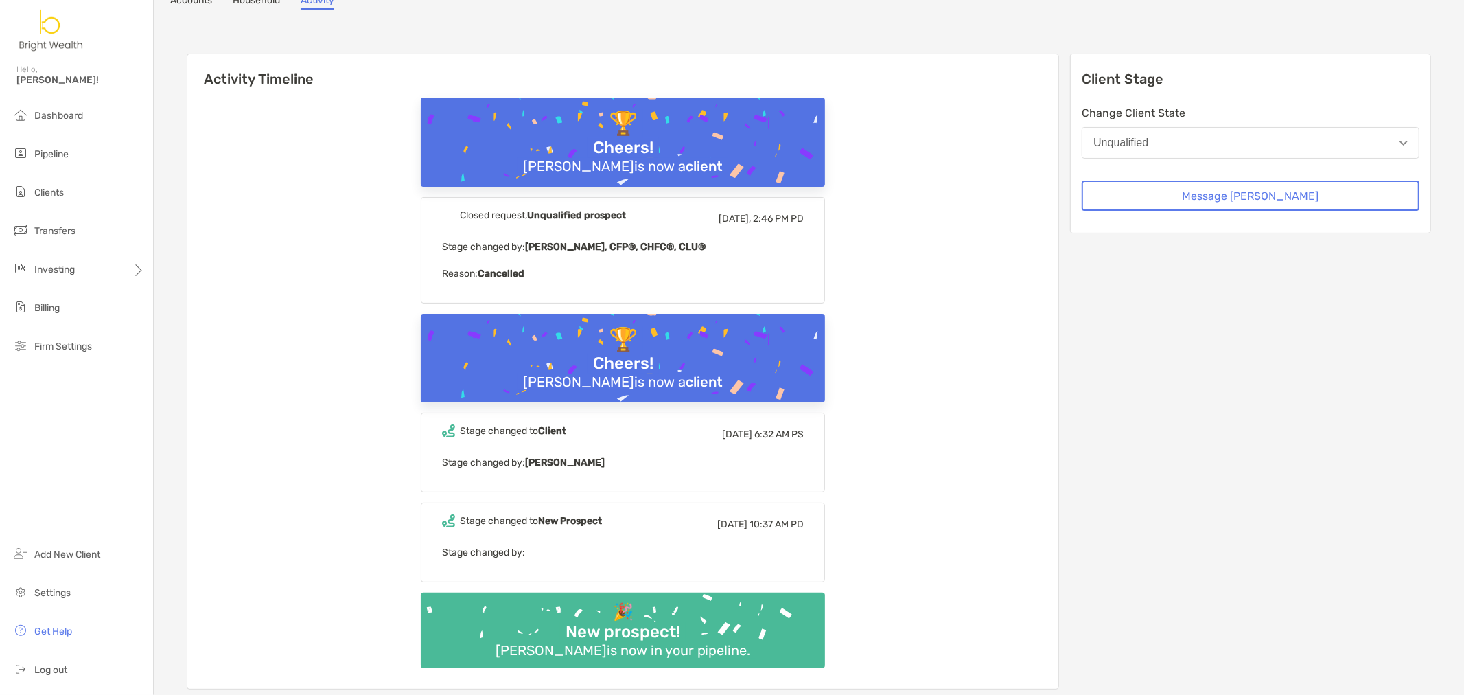
scroll to position [97, 0]
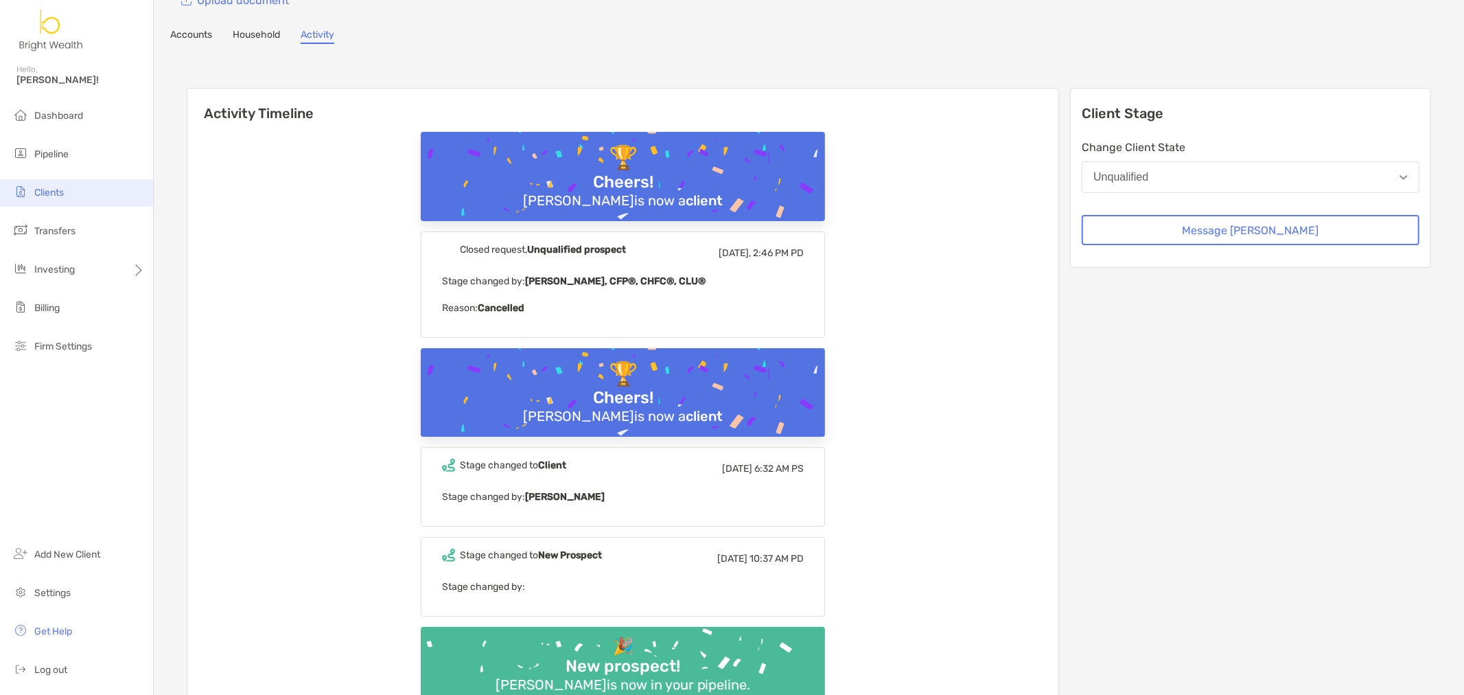
click at [69, 189] on li "Clients" at bounding box center [76, 192] width 153 height 27
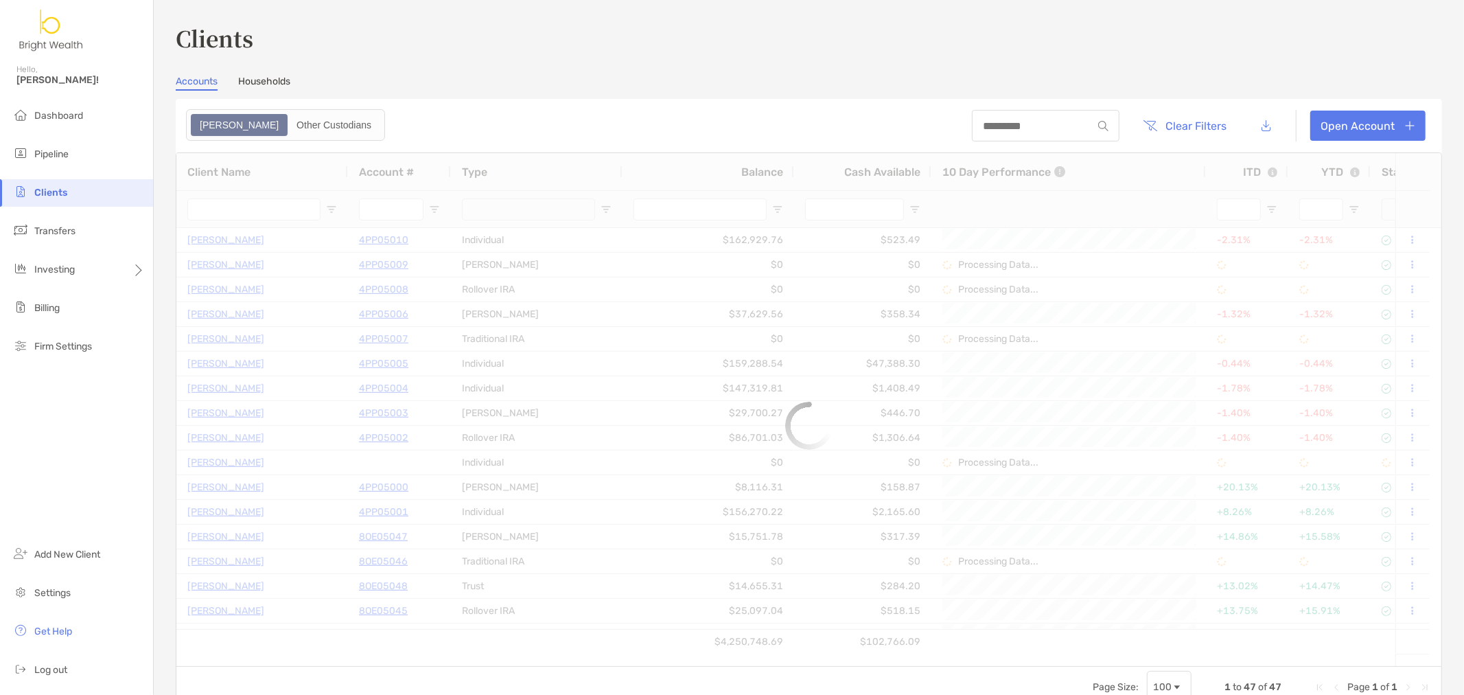
type input "****"
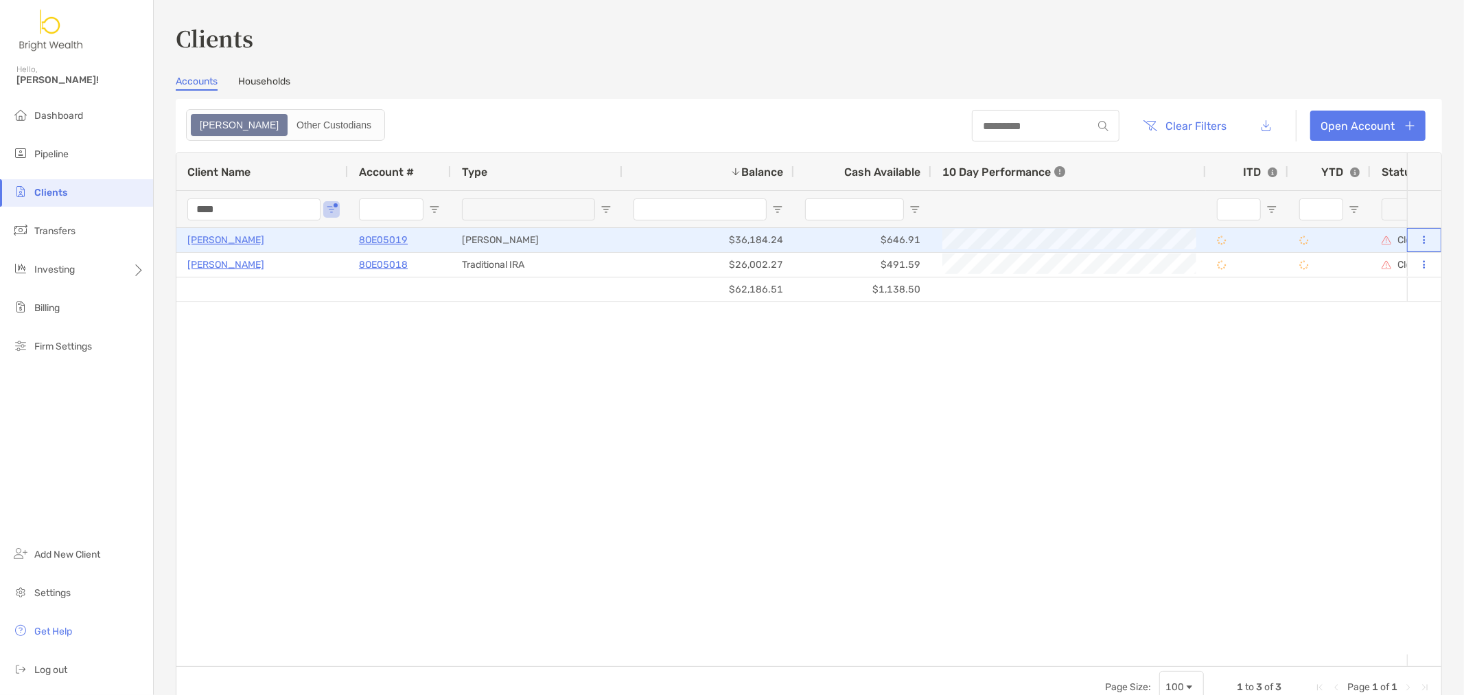
click at [1424, 240] on icon at bounding box center [1425, 239] width 2 height 9
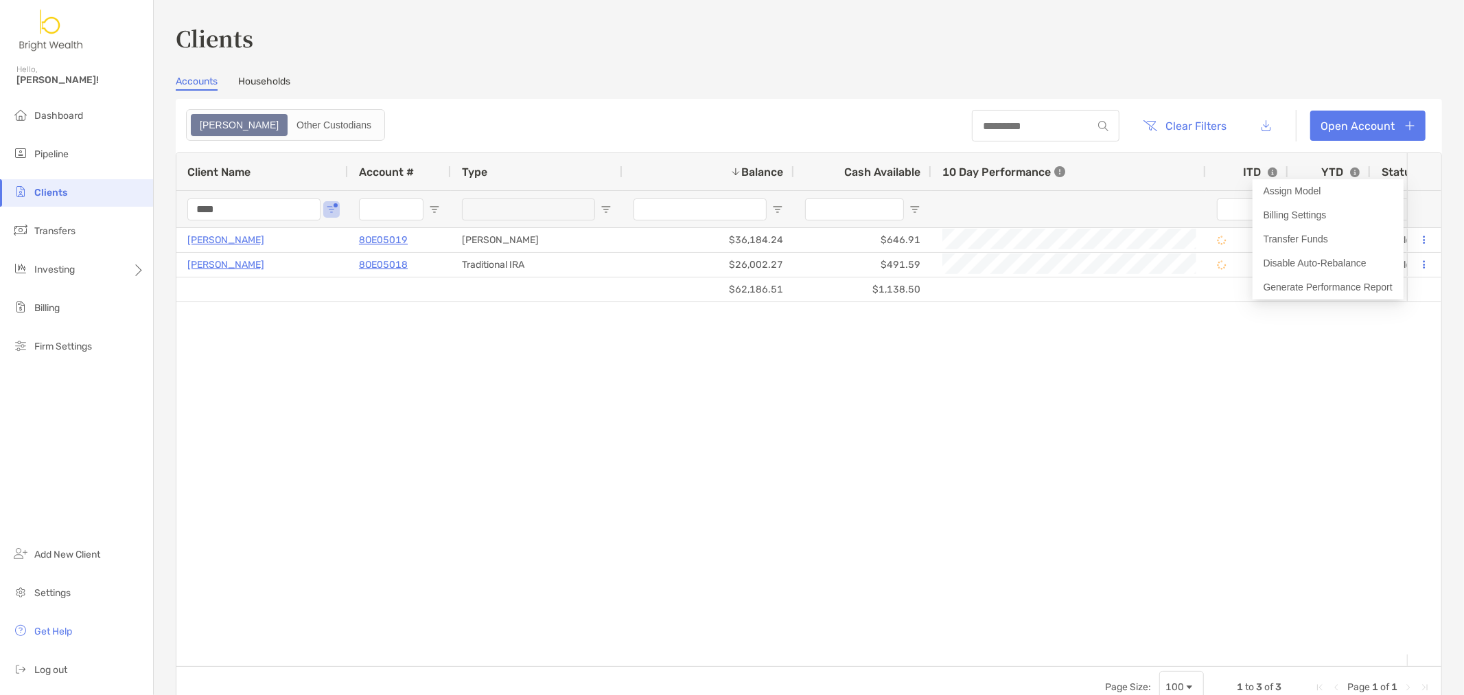
click at [1368, 335] on div "[PERSON_NAME] 8OE05019 [PERSON_NAME] $36,184.24 $646.91 Closing Submitted State…" at bounding box center [791, 441] width 1231 height 426
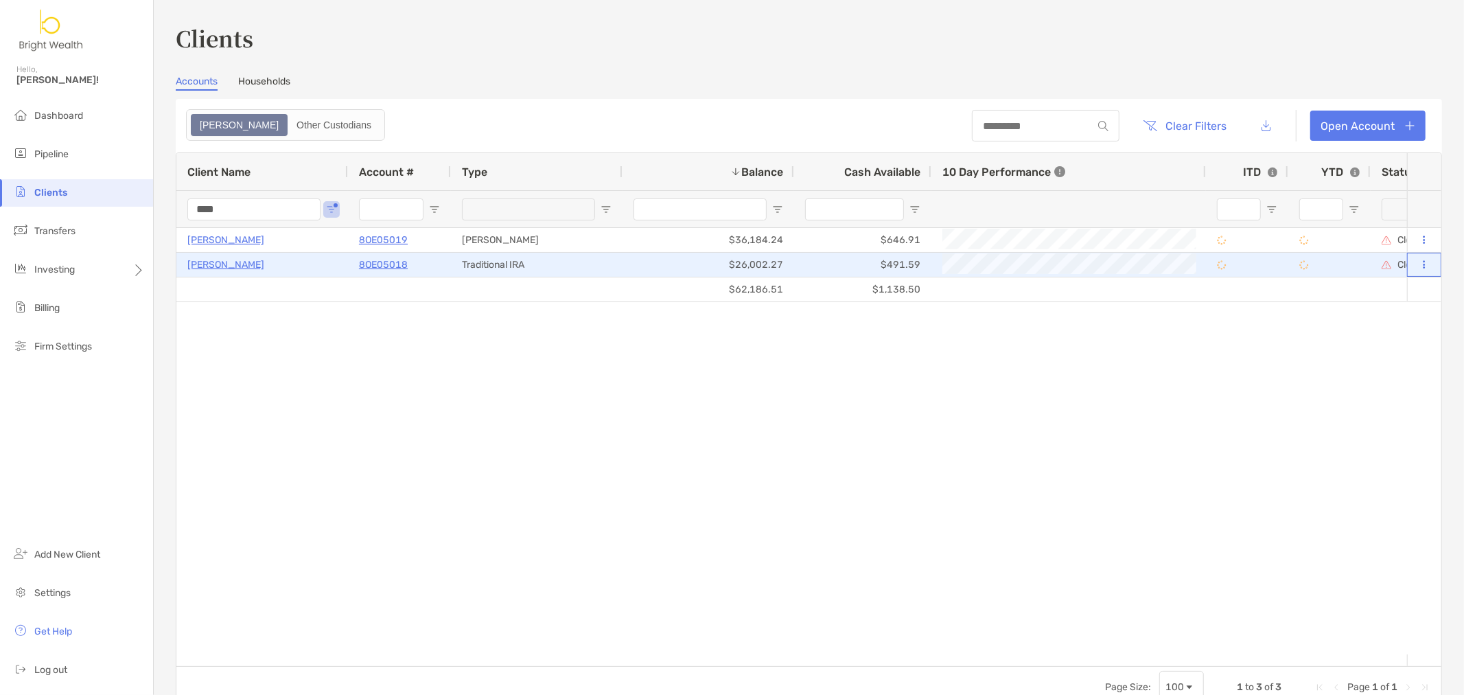
click at [1418, 262] on button at bounding box center [1424, 265] width 12 height 14
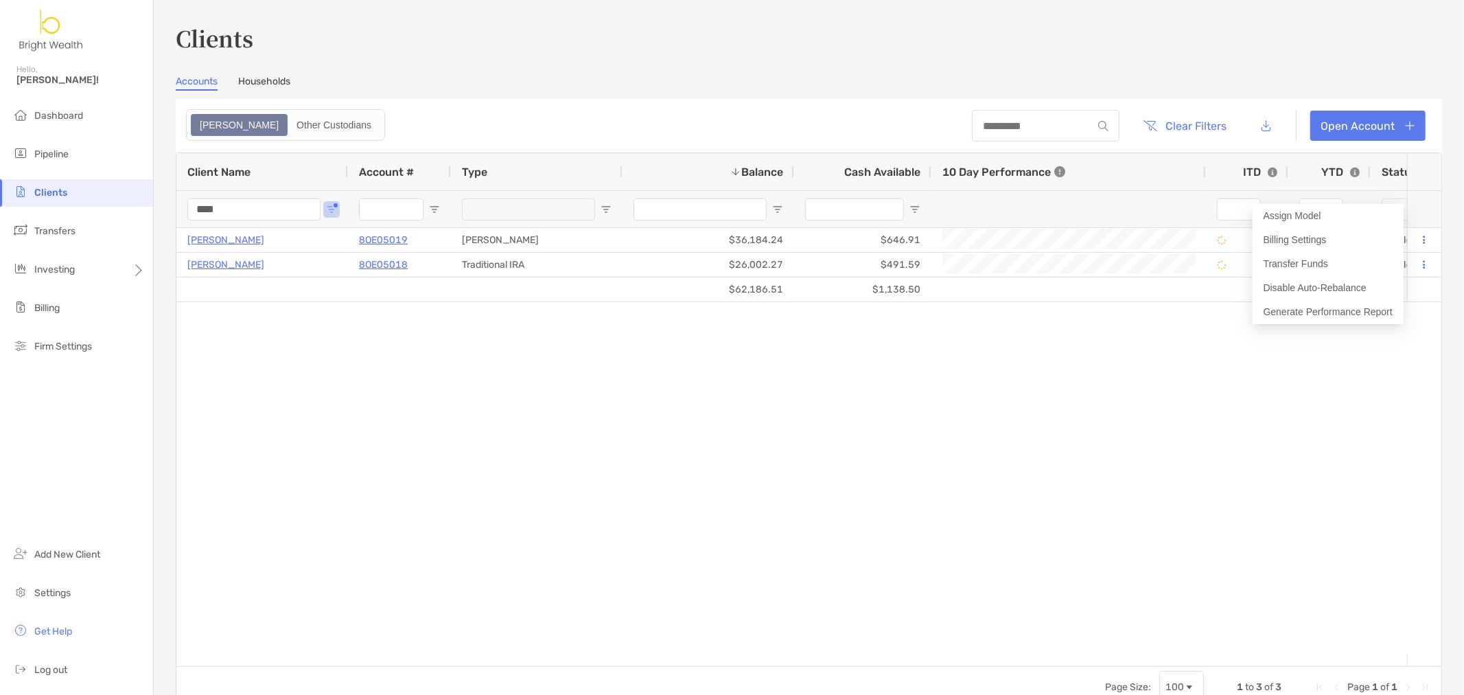
click at [877, 389] on div "[PERSON_NAME] 8OE05019 [PERSON_NAME] $36,184.24 $646.91 Closing Submitted State…" at bounding box center [791, 441] width 1231 height 426
